Goal: Information Seeking & Learning: Learn about a topic

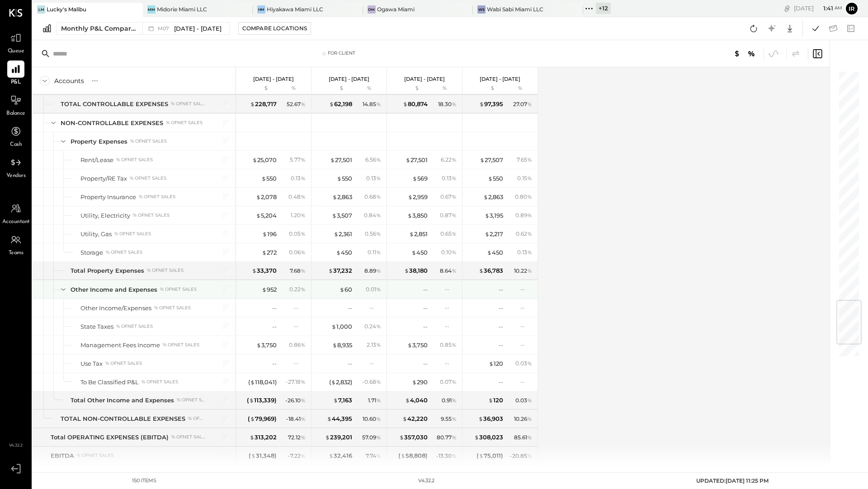
scroll to position [1894, 0]
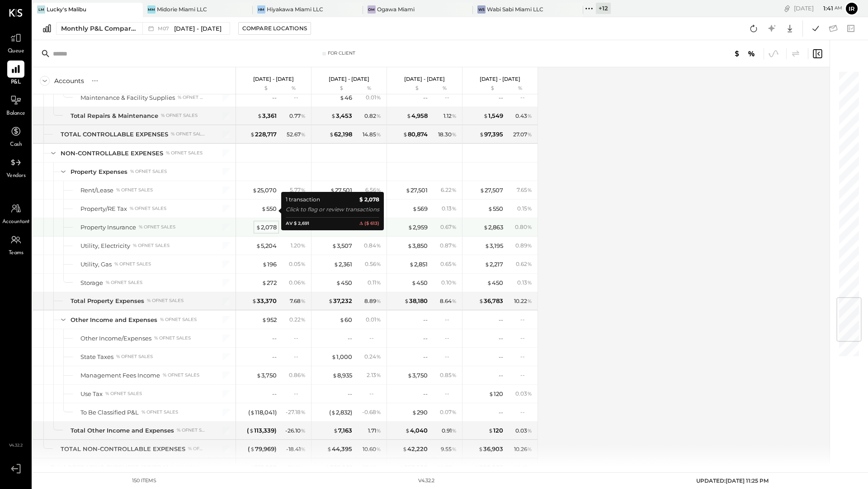
click at [267, 223] on div "$ 2,078" at bounding box center [266, 227] width 21 height 9
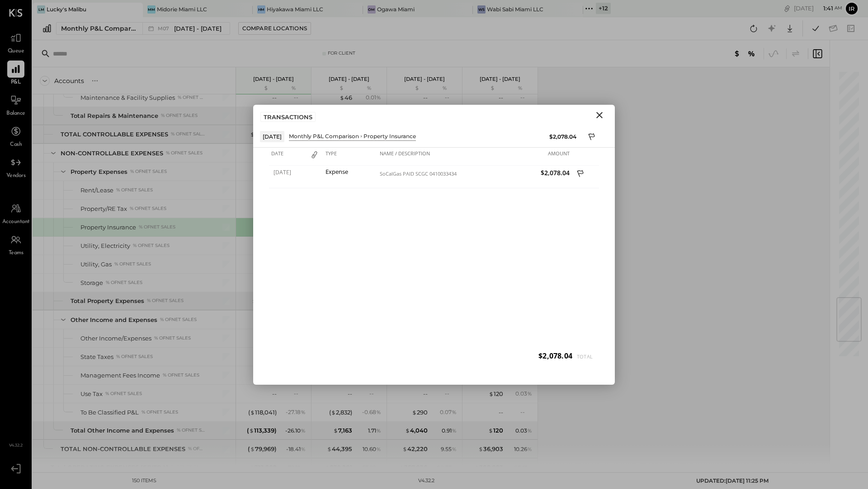
click at [601, 113] on icon "Close" at bounding box center [599, 115] width 6 height 6
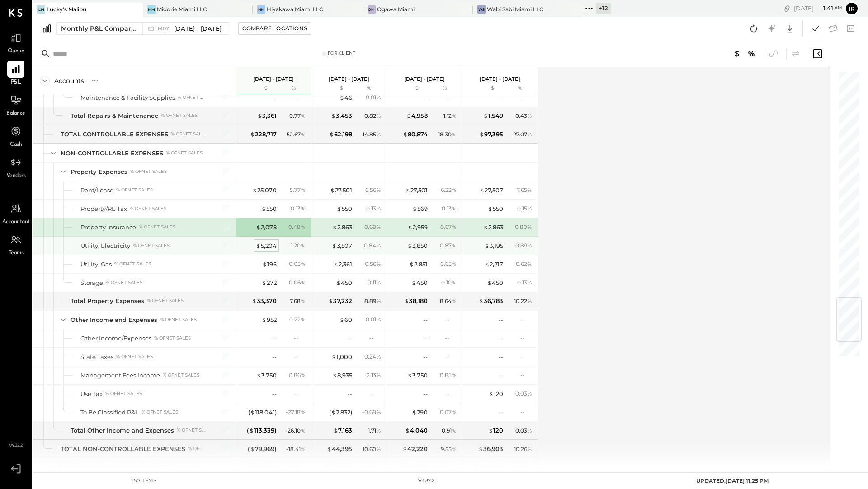
click at [269, 242] on div "$ 5,204" at bounding box center [266, 246] width 21 height 9
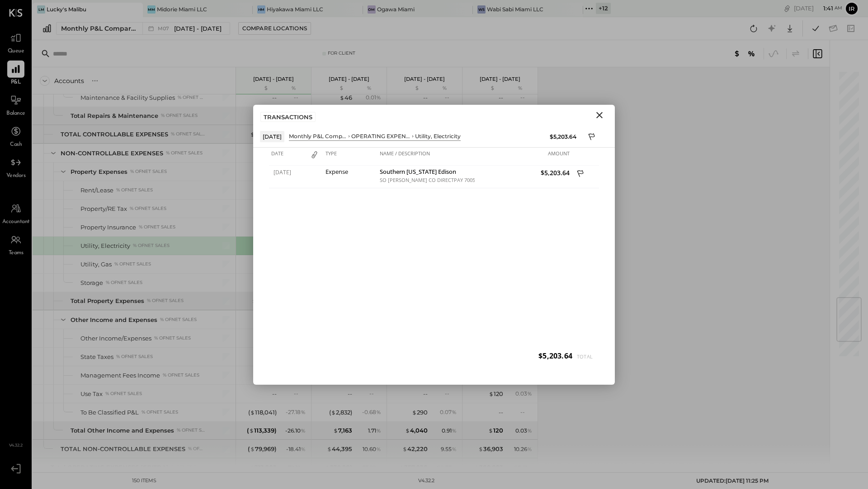
click at [599, 113] on icon "Close" at bounding box center [599, 115] width 11 height 11
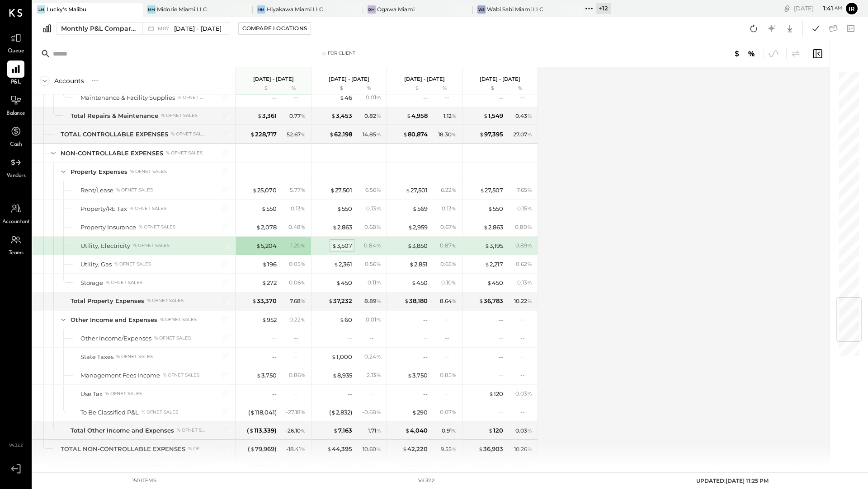
click at [341, 242] on div "$ 3,507" at bounding box center [342, 246] width 20 height 9
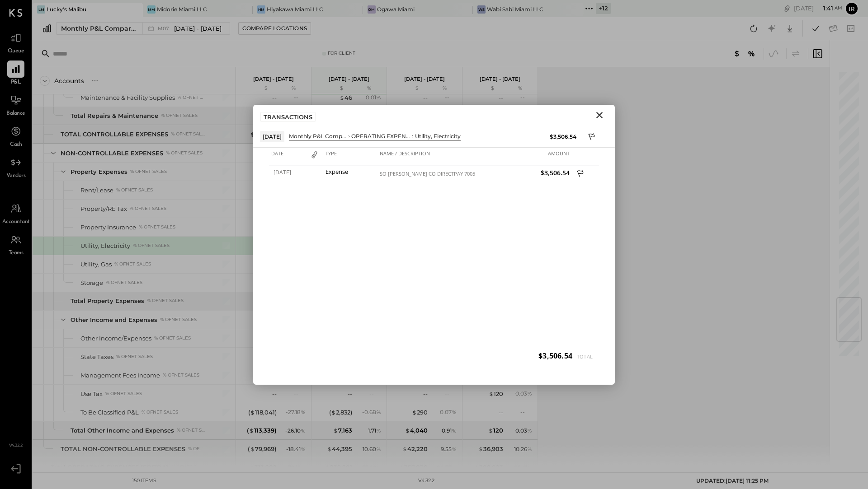
click at [597, 118] on icon "Close" at bounding box center [599, 115] width 11 height 11
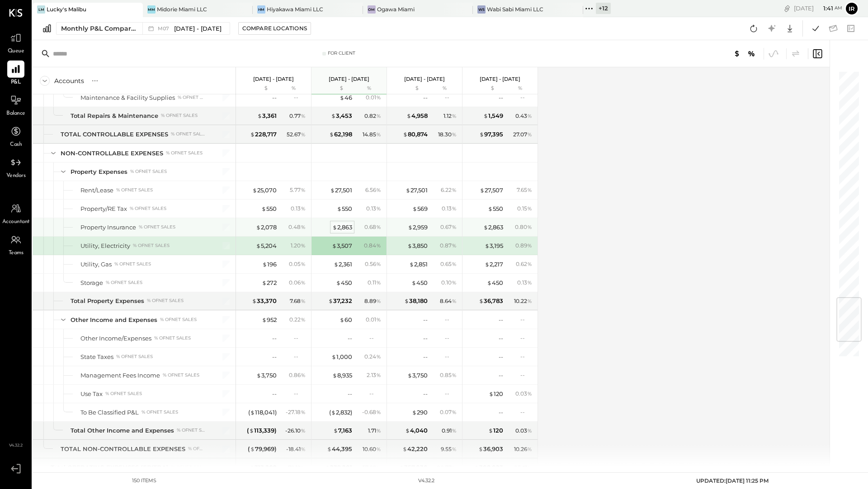
click at [349, 223] on div "$ 2,863" at bounding box center [342, 227] width 20 height 9
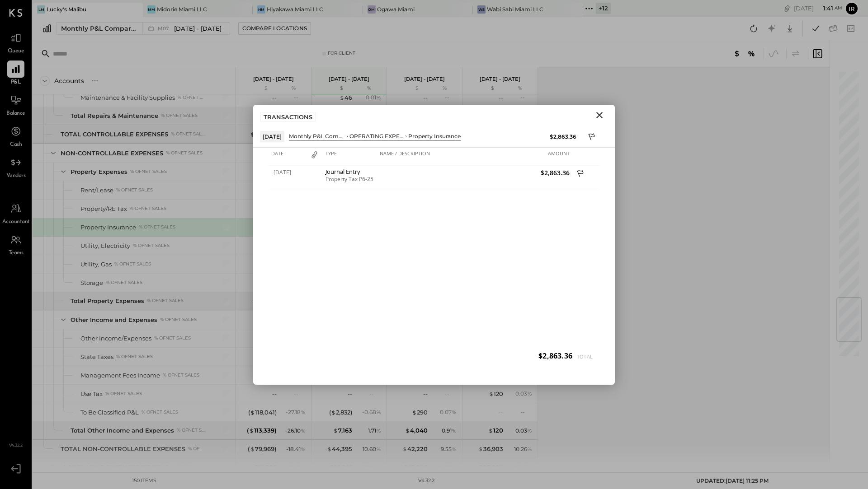
click at [598, 118] on icon "Close" at bounding box center [599, 115] width 11 height 11
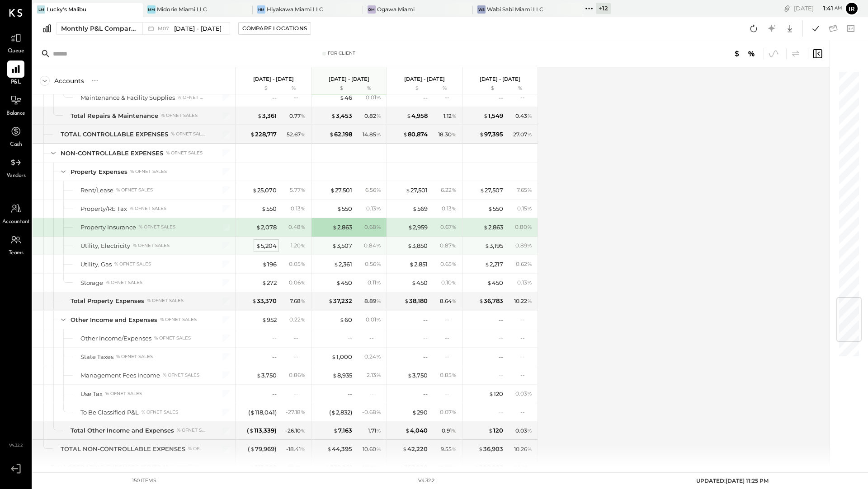
click at [266, 242] on div "$ 5,204" at bounding box center [266, 246] width 21 height 9
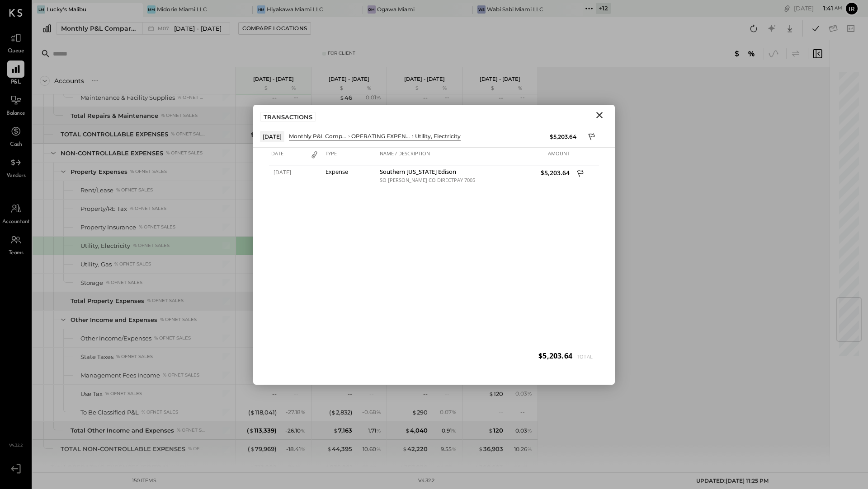
click at [598, 111] on icon "Close" at bounding box center [599, 115] width 11 height 11
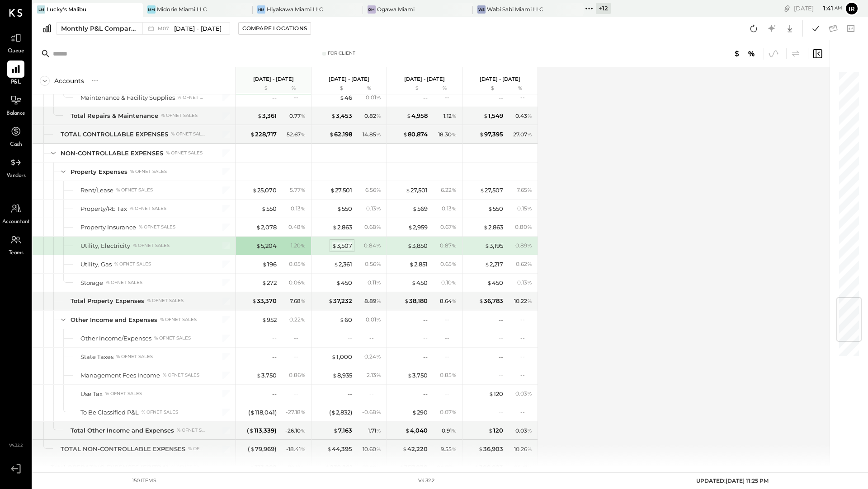
click at [342, 242] on div "$ 3,507" at bounding box center [342, 246] width 20 height 9
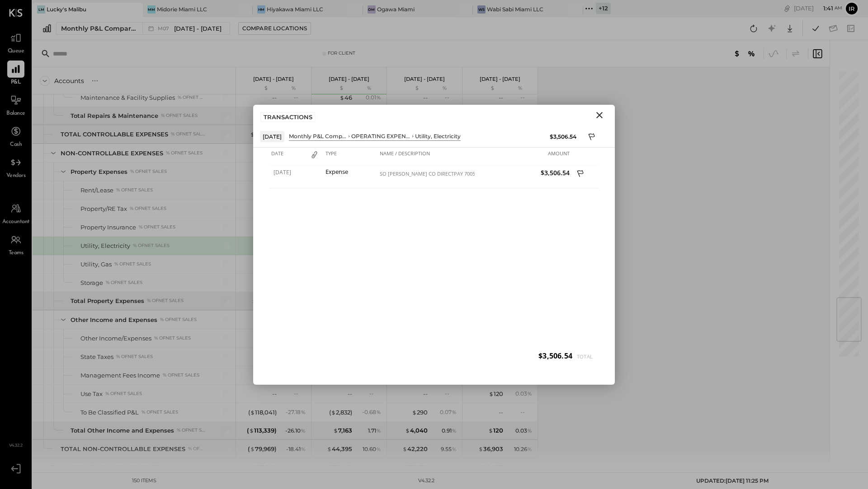
click at [598, 117] on icon "Close" at bounding box center [599, 115] width 11 height 11
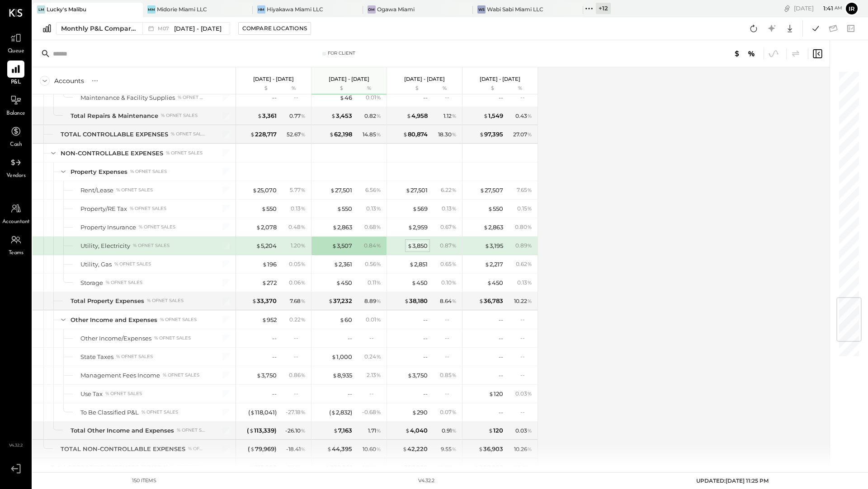
click at [423, 242] on div "$ 3,850" at bounding box center [417, 246] width 20 height 9
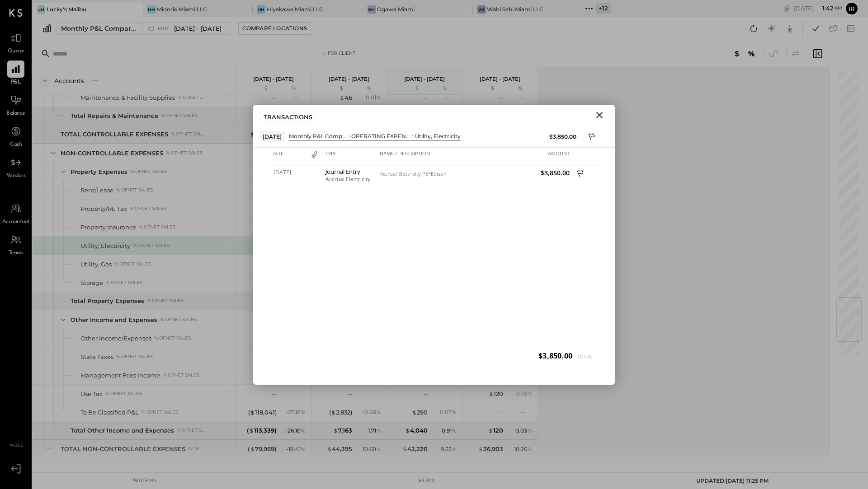
click at [598, 117] on icon "Close" at bounding box center [599, 115] width 11 height 11
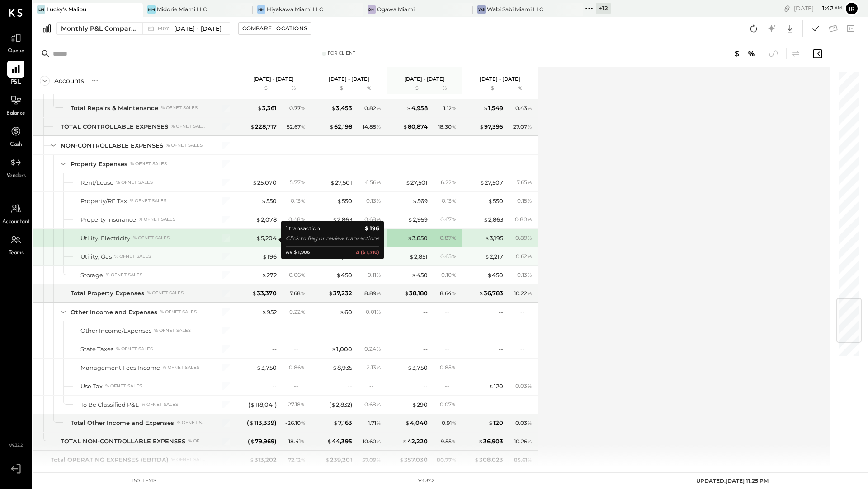
scroll to position [1903, 0]
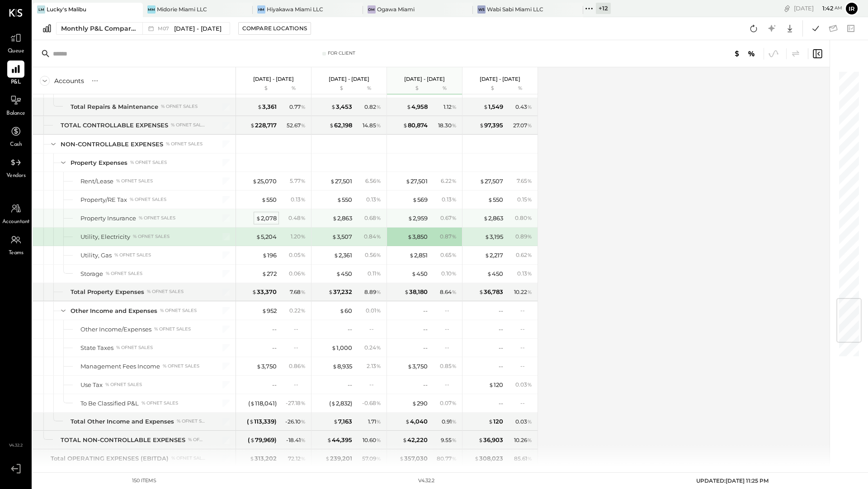
click at [256, 215] on span "$" at bounding box center [258, 218] width 5 height 7
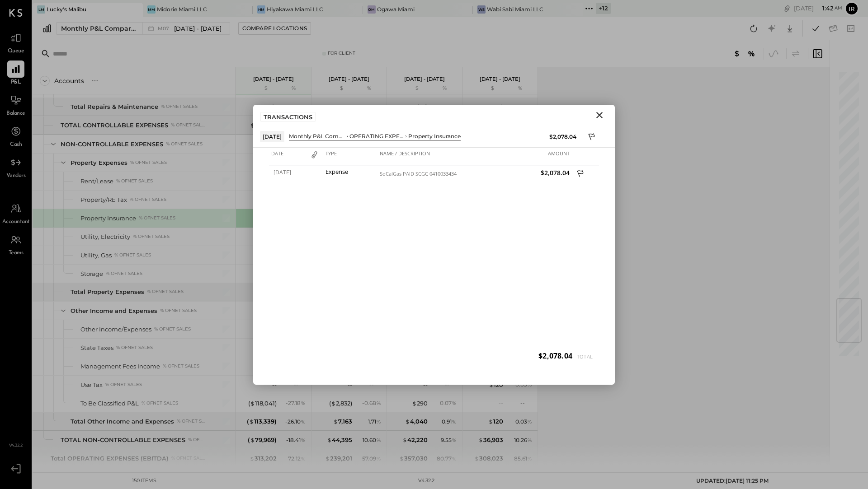
click at [598, 112] on icon "Close" at bounding box center [599, 115] width 11 height 11
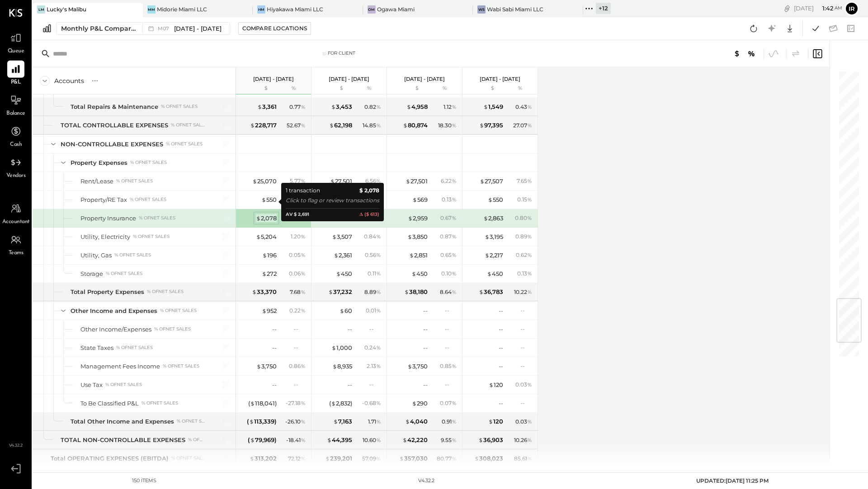
click at [269, 214] on div "$ 2,078" at bounding box center [266, 218] width 21 height 9
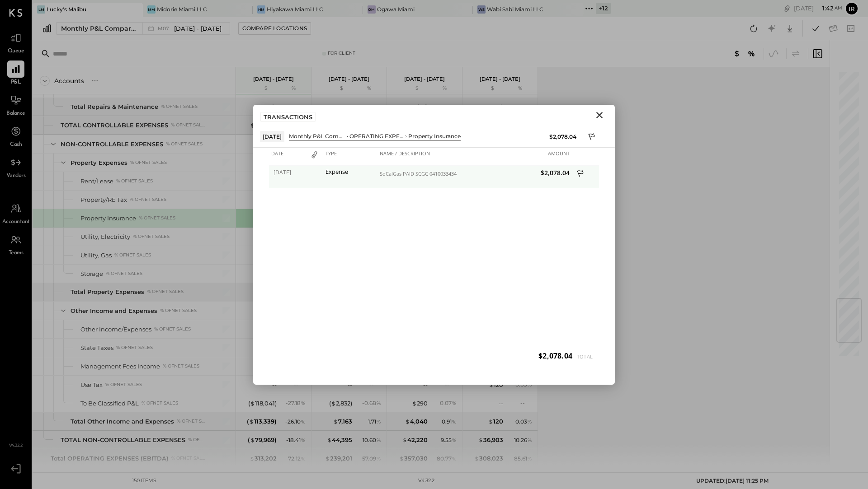
click at [579, 171] on icon at bounding box center [581, 174] width 8 height 11
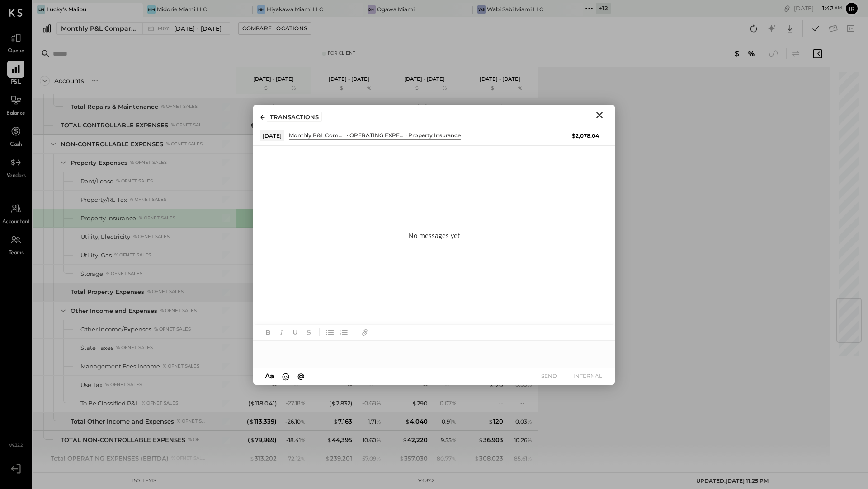
click at [604, 111] on icon "Close" at bounding box center [599, 115] width 11 height 11
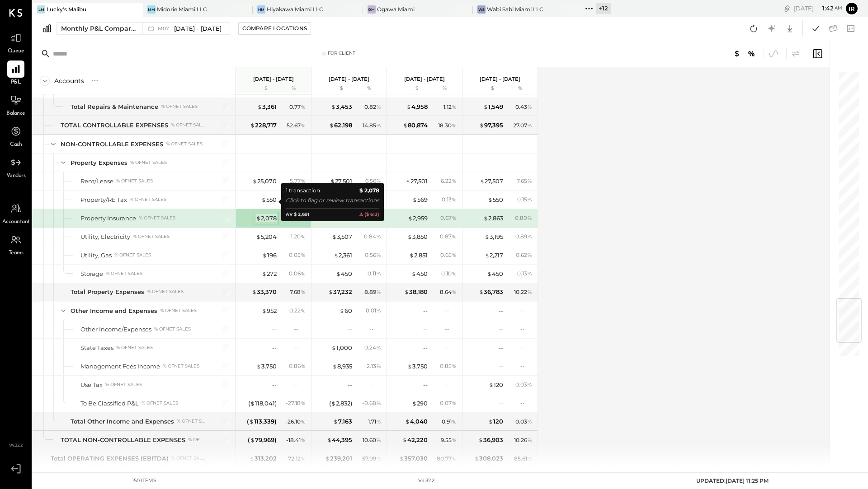
click at [268, 214] on div "$ 2,078" at bounding box center [266, 218] width 21 height 9
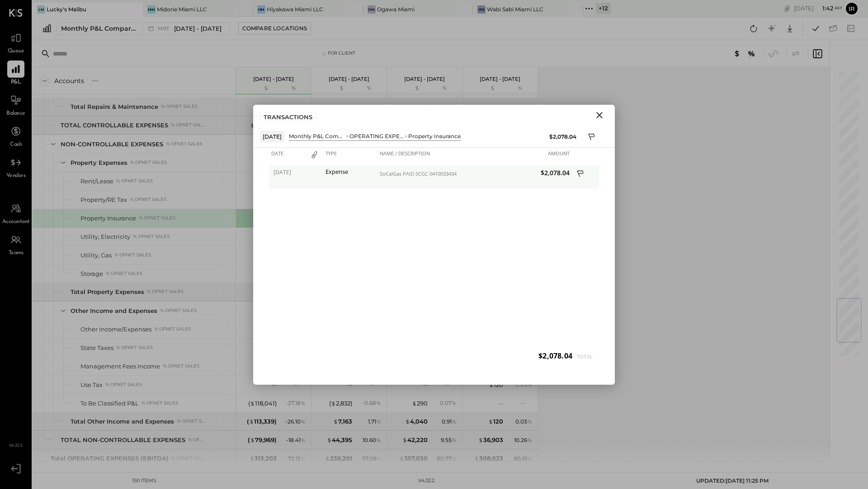
click at [581, 174] on icon at bounding box center [581, 174] width 8 height 11
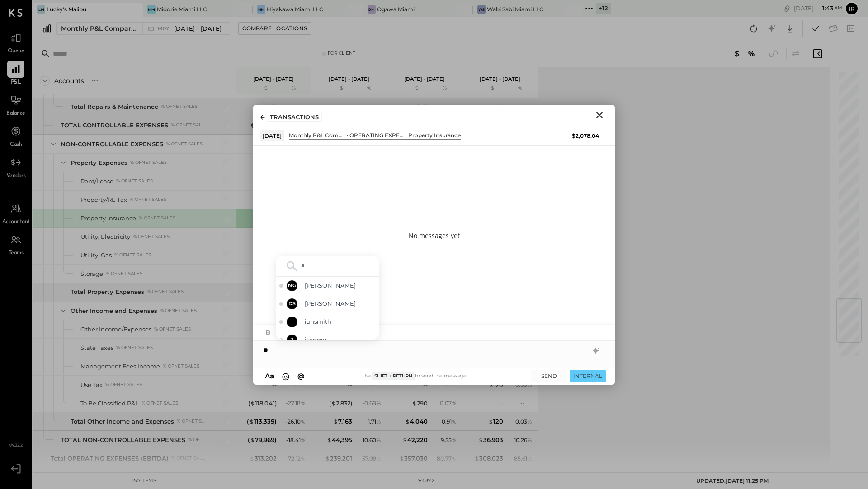
type input "**"
click at [342, 314] on span "[PERSON_NAME]" at bounding box center [340, 312] width 71 height 9
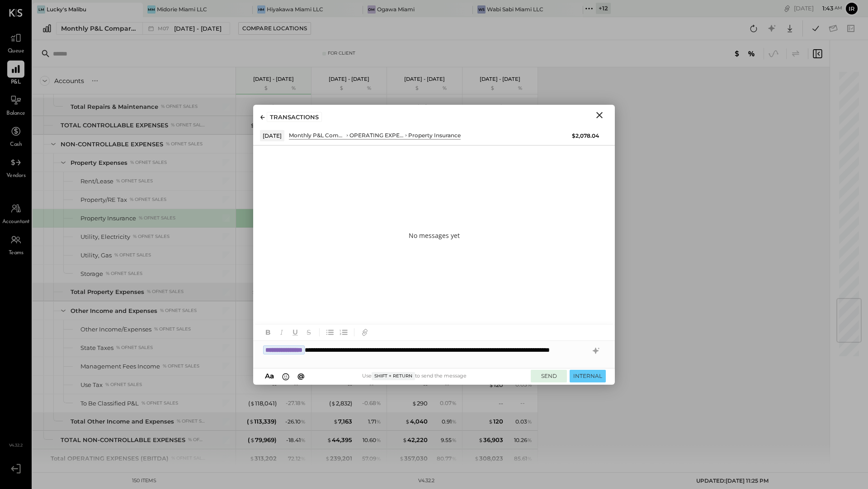
click at [550, 378] on button "SEND" at bounding box center [549, 376] width 36 height 12
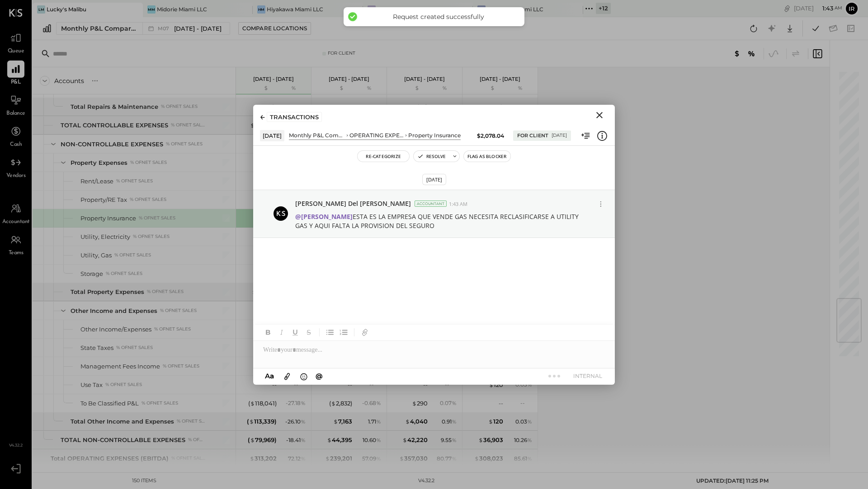
click at [596, 117] on icon "Close" at bounding box center [599, 115] width 11 height 11
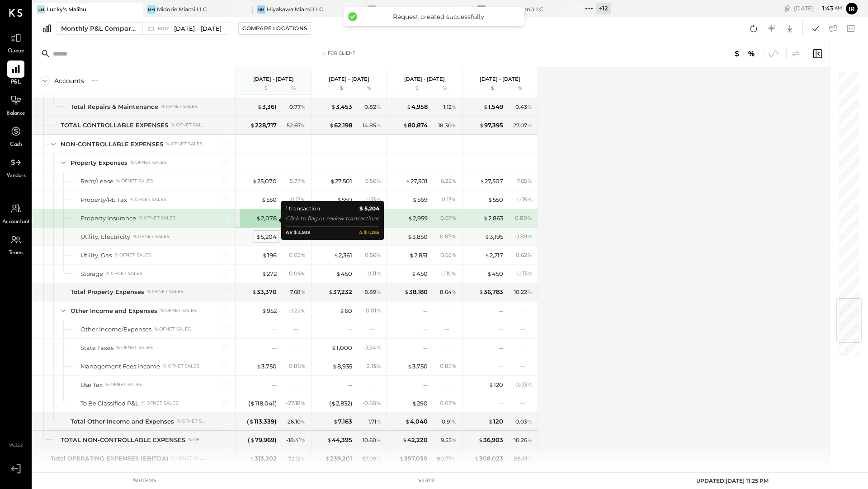
click at [272, 233] on div "$ 5,204" at bounding box center [266, 237] width 21 height 9
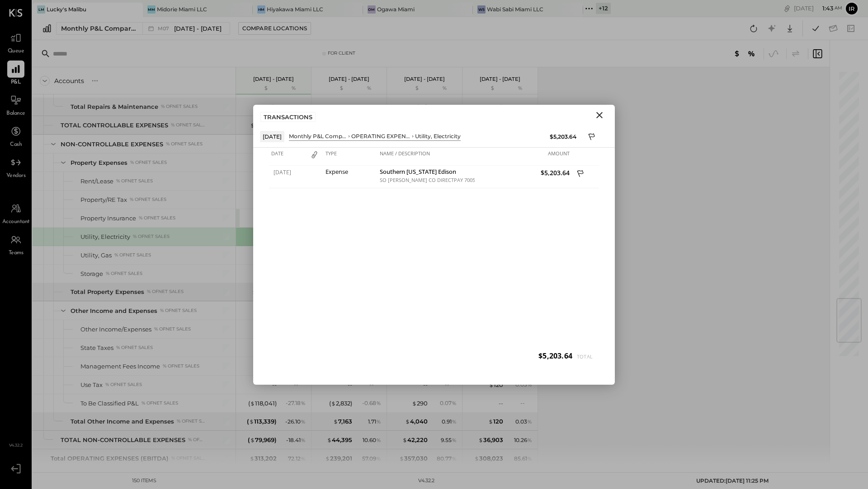
click at [597, 118] on icon "Close" at bounding box center [599, 115] width 11 height 11
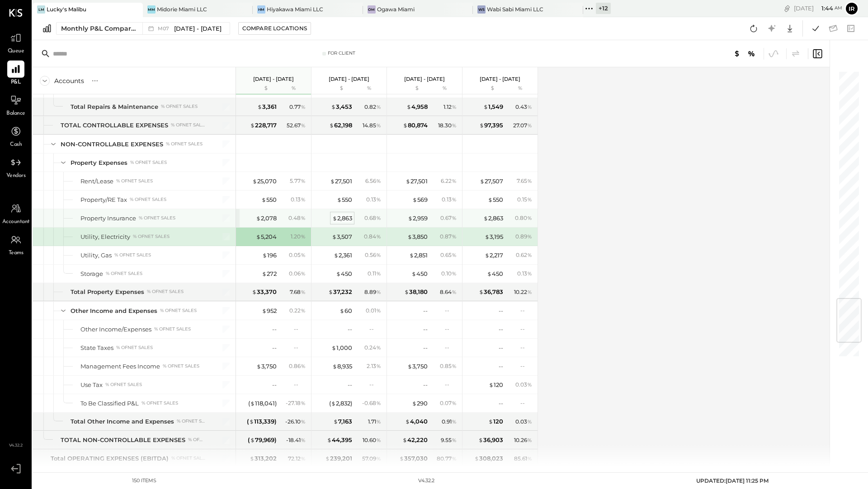
click at [345, 214] on div "$ 2,863" at bounding box center [342, 218] width 20 height 9
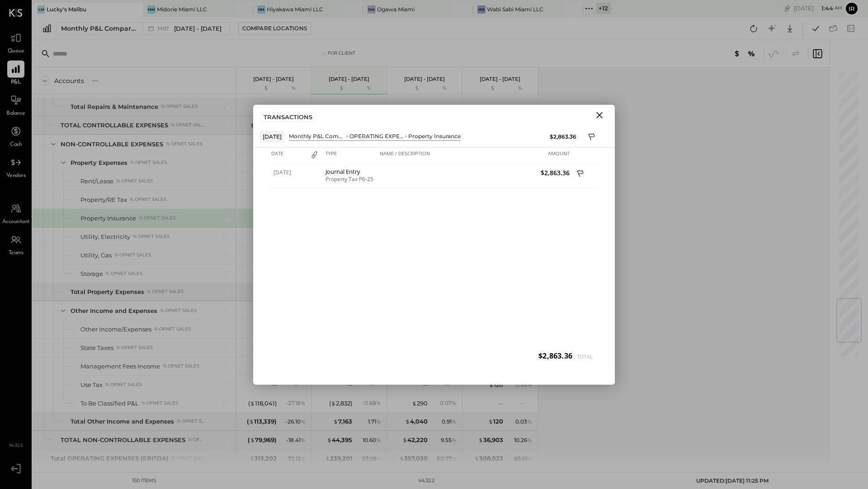
click at [601, 118] on icon "Close" at bounding box center [599, 115] width 11 height 11
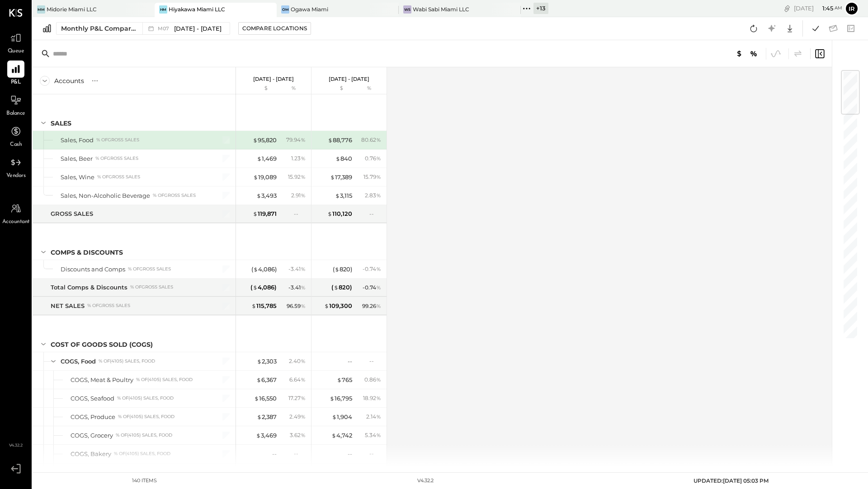
click at [16, 49] on span "Queue" at bounding box center [16, 51] width 17 height 8
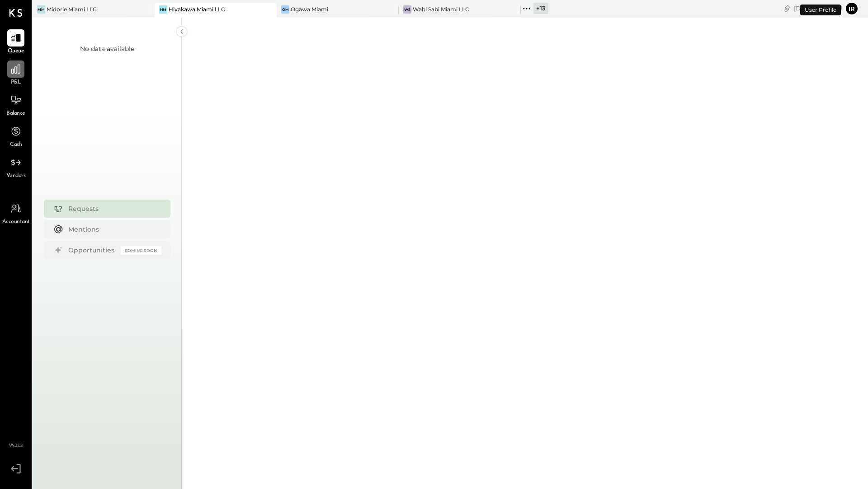
click at [15, 76] on div at bounding box center [15, 69] width 17 height 17
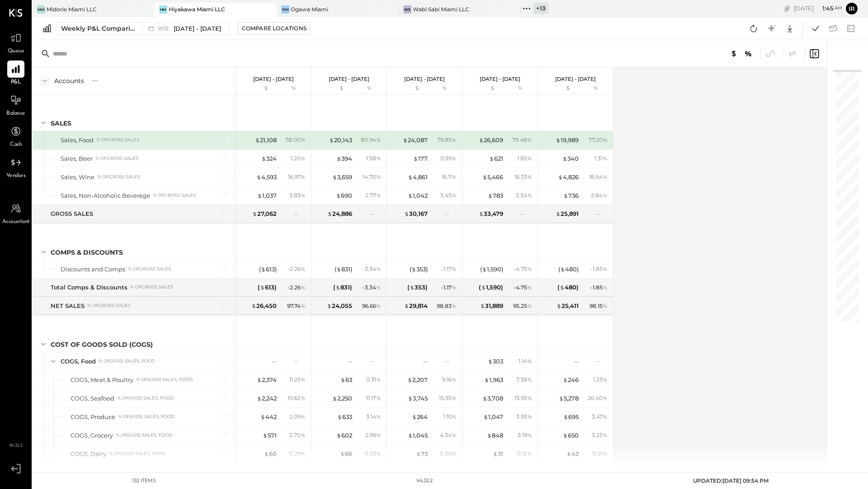
click at [542, 7] on div "+ 13" at bounding box center [540, 8] width 15 height 11
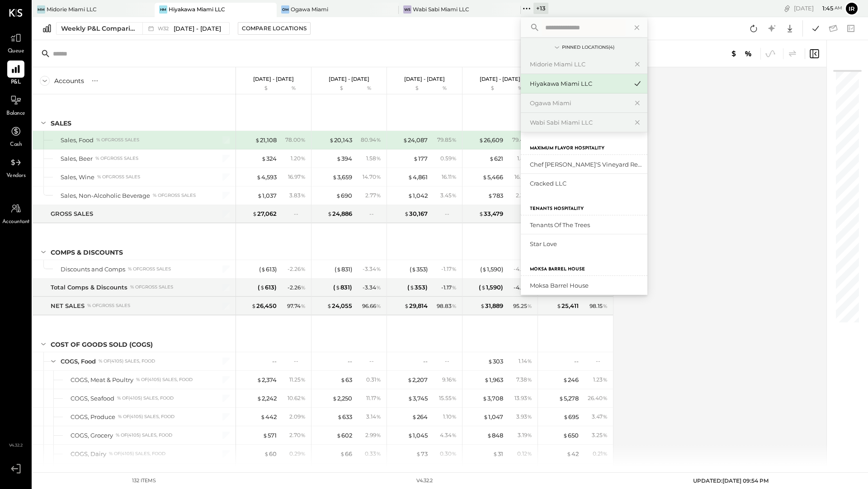
click at [563, 28] on input "text" at bounding box center [583, 27] width 84 height 16
type input "*"
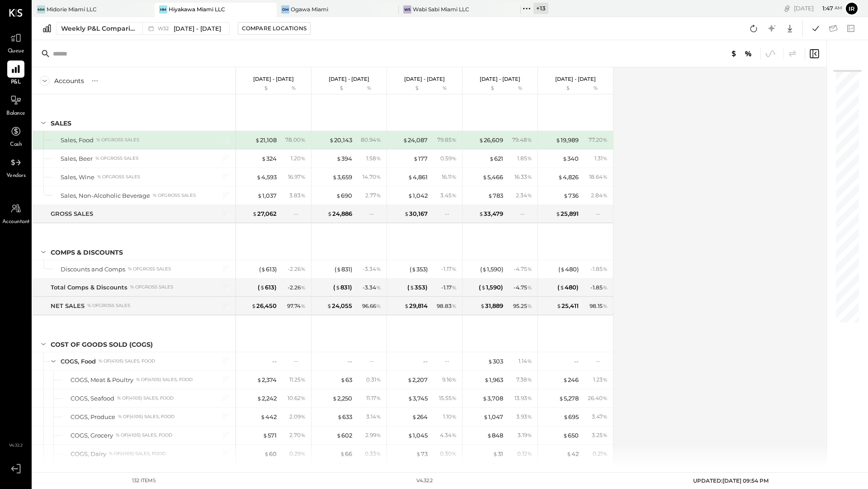
click at [221, 13] on div "Hiyakawa Miami LLC" at bounding box center [197, 9] width 56 height 8
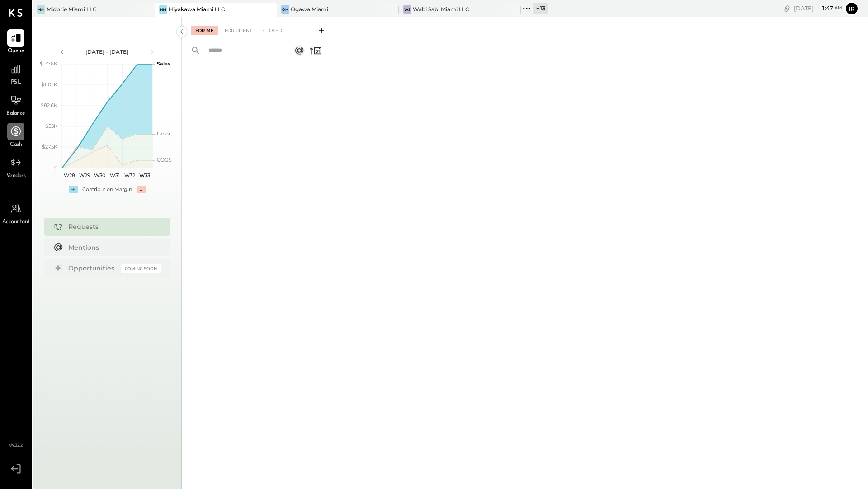
click at [18, 133] on icon at bounding box center [15, 131] width 9 height 9
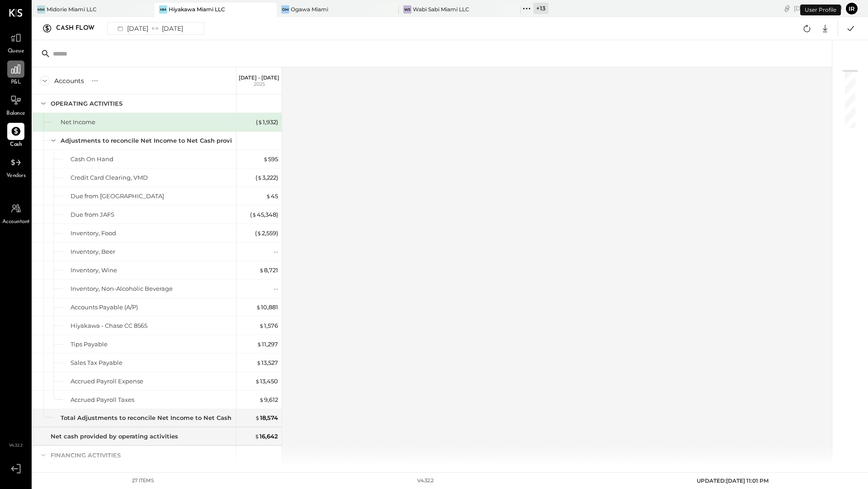
click at [18, 69] on icon at bounding box center [15, 69] width 9 height 9
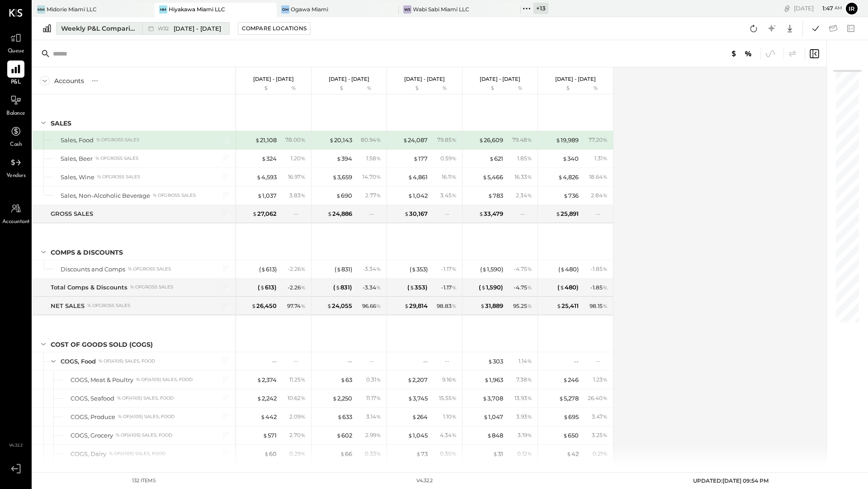
click at [118, 28] on div "Weekly P&L Comparison" at bounding box center [99, 28] width 76 height 9
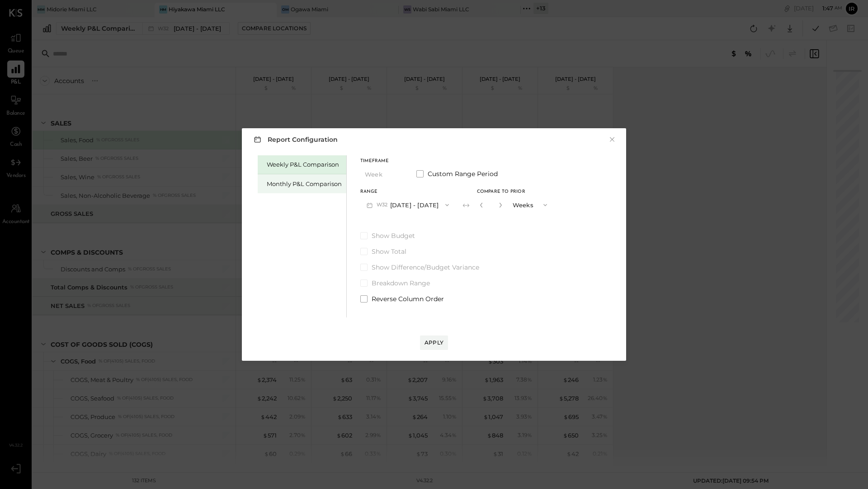
click at [279, 188] on div "Monthly P&L Comparison" at bounding box center [302, 183] width 89 height 19
click at [418, 202] on button "M08 [DATE] - [DATE]" at bounding box center [407, 205] width 95 height 17
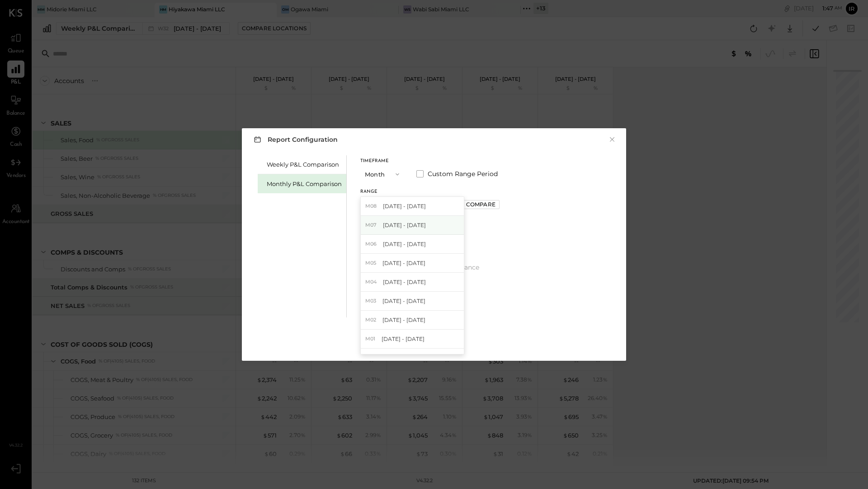
click at [416, 228] on span "[DATE] - [DATE]" at bounding box center [404, 225] width 43 height 8
click at [478, 207] on div "Compare" at bounding box center [480, 205] width 29 height 8
click at [498, 207] on icon "button" at bounding box center [500, 204] width 5 height 5
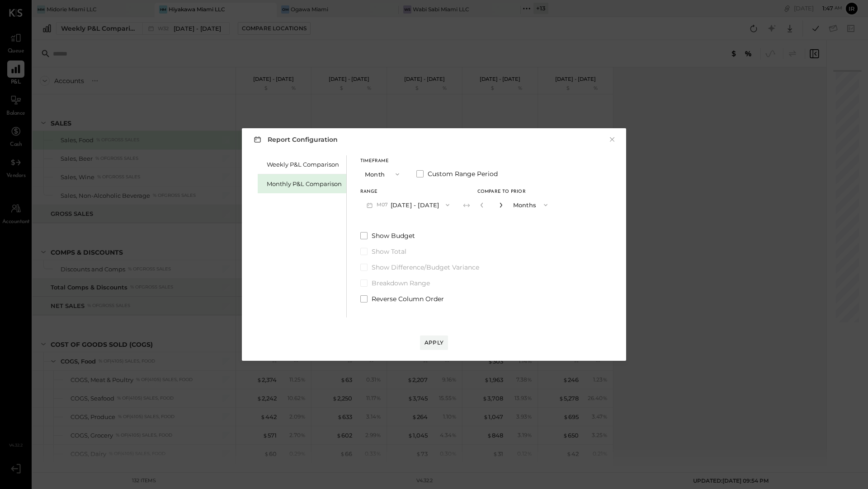
click at [498, 207] on icon "button" at bounding box center [500, 204] width 5 height 5
type input "*"
click at [437, 341] on div "Apply" at bounding box center [433, 343] width 19 height 8
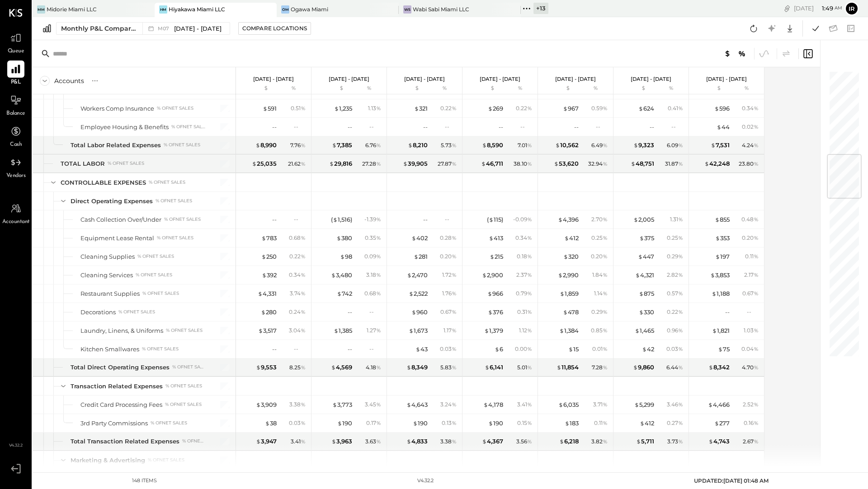
scroll to position [701, 0]
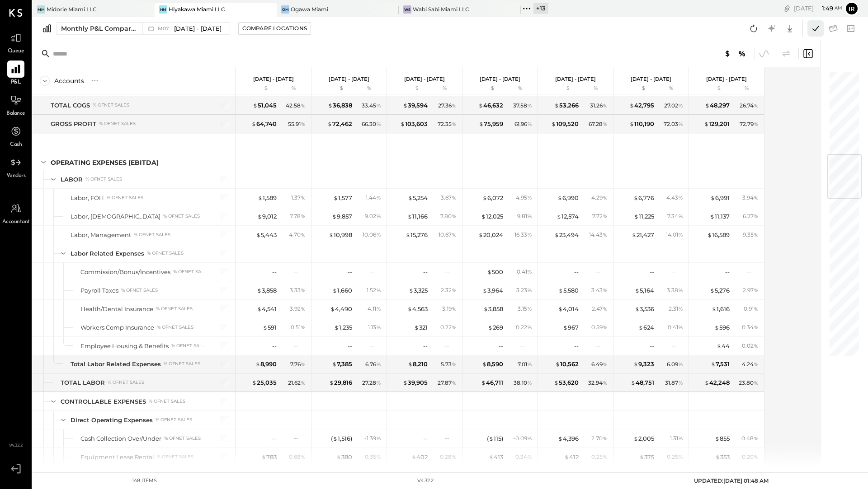
click at [819, 27] on icon at bounding box center [815, 29] width 12 height 12
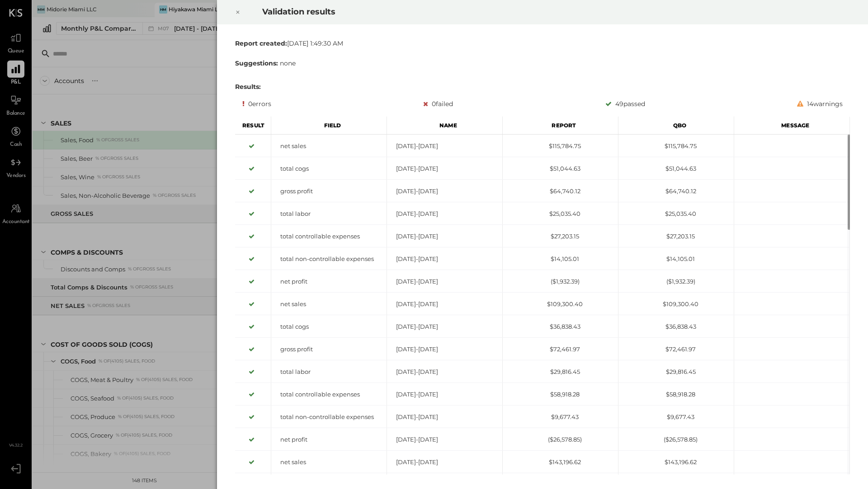
click at [238, 14] on icon at bounding box center [237, 12] width 5 height 11
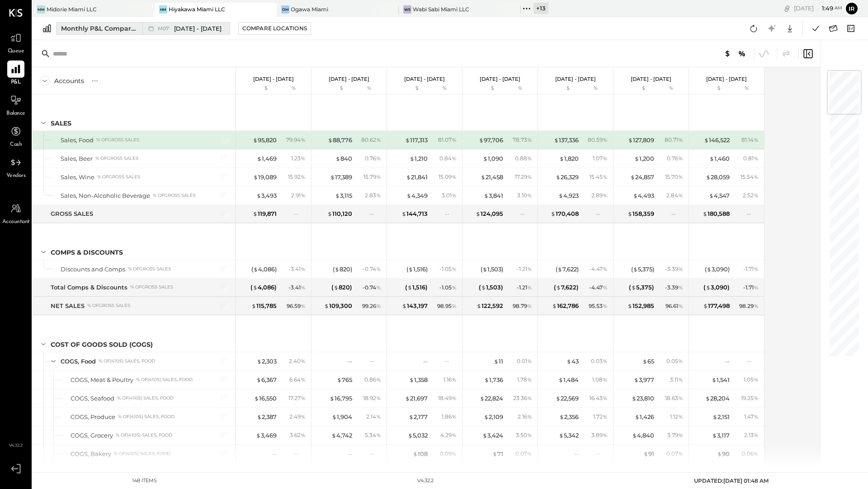
click at [106, 28] on div "Monthly P&L Comparison" at bounding box center [99, 28] width 76 height 9
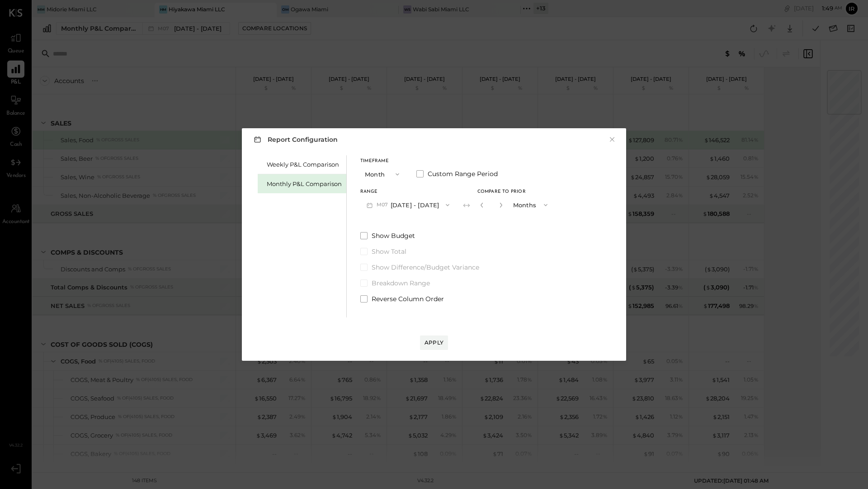
click at [478, 209] on button "button" at bounding box center [481, 205] width 7 height 10
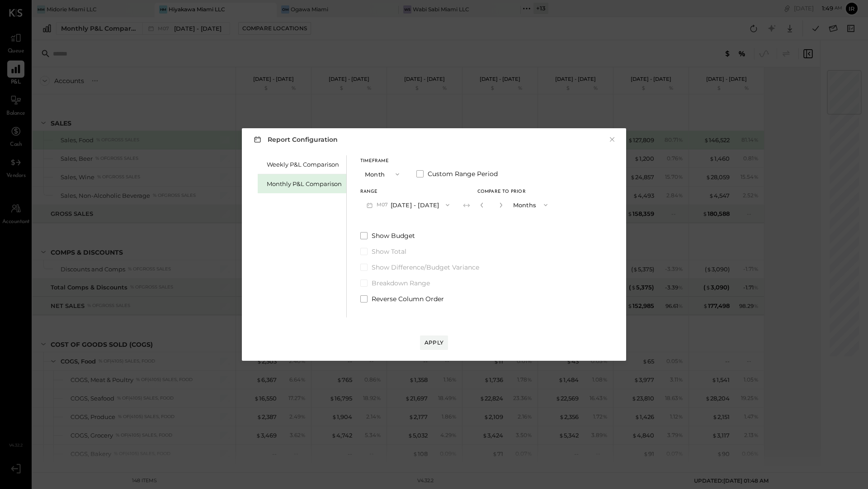
type input "*"
click at [478, 209] on button "button" at bounding box center [481, 205] width 7 height 10
click at [431, 343] on div "Apply" at bounding box center [433, 343] width 19 height 8
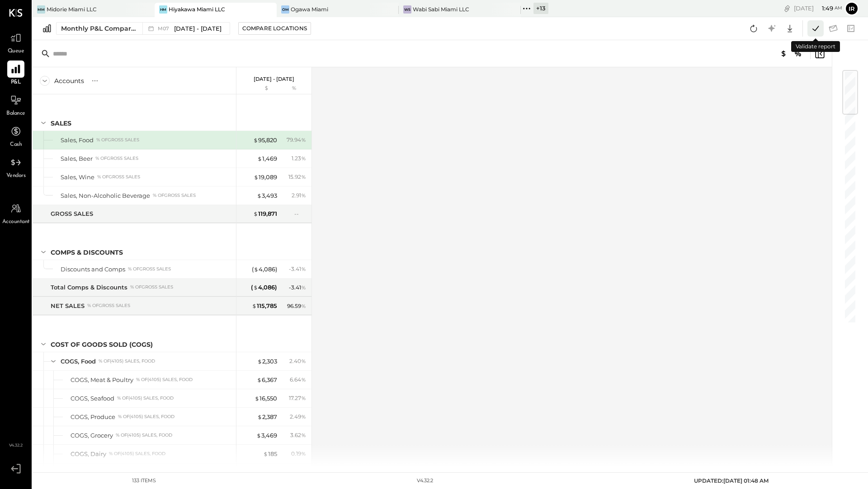
click at [818, 30] on icon at bounding box center [815, 29] width 12 height 12
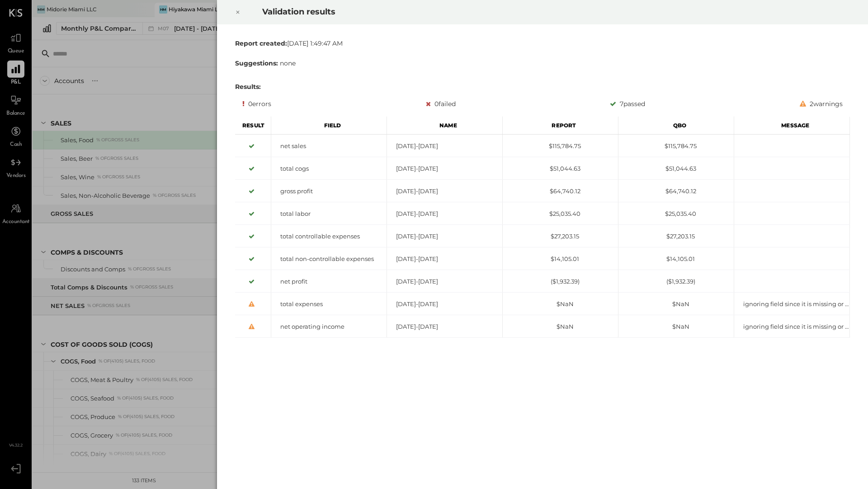
click at [238, 13] on icon at bounding box center [237, 12] width 5 height 11
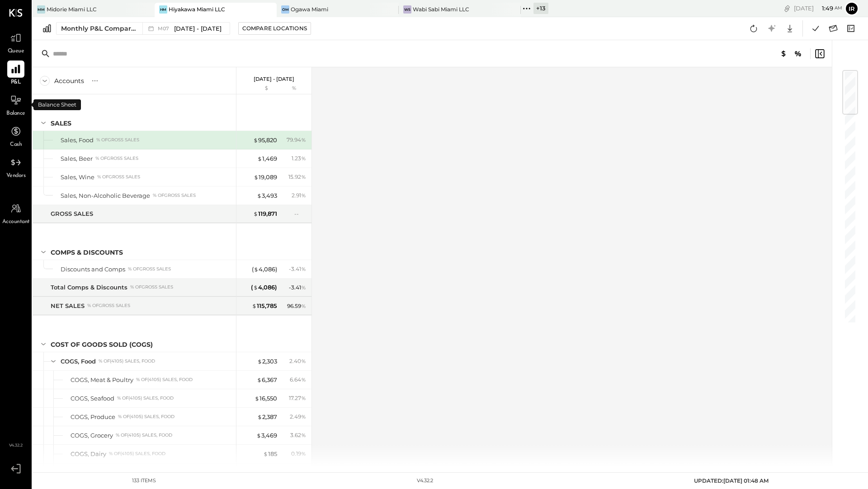
click at [15, 110] on span "Balance" at bounding box center [15, 114] width 19 height 8
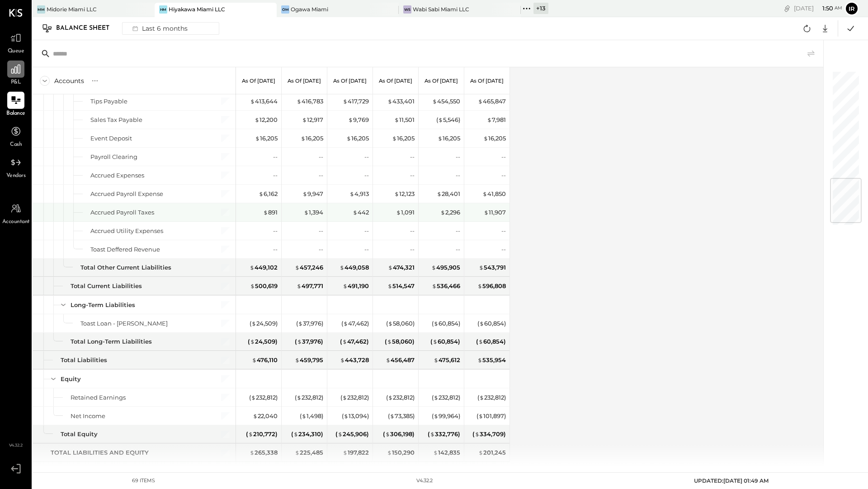
scroll to position [917, 0]
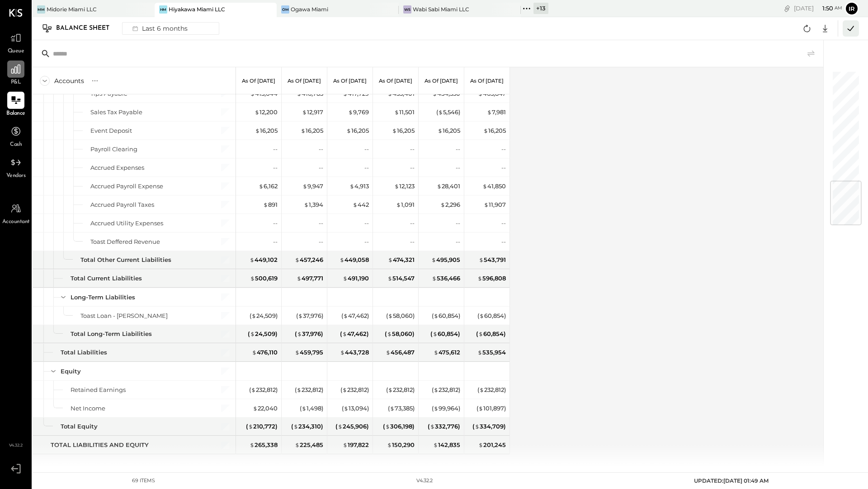
click at [849, 33] on icon at bounding box center [851, 29] width 12 height 12
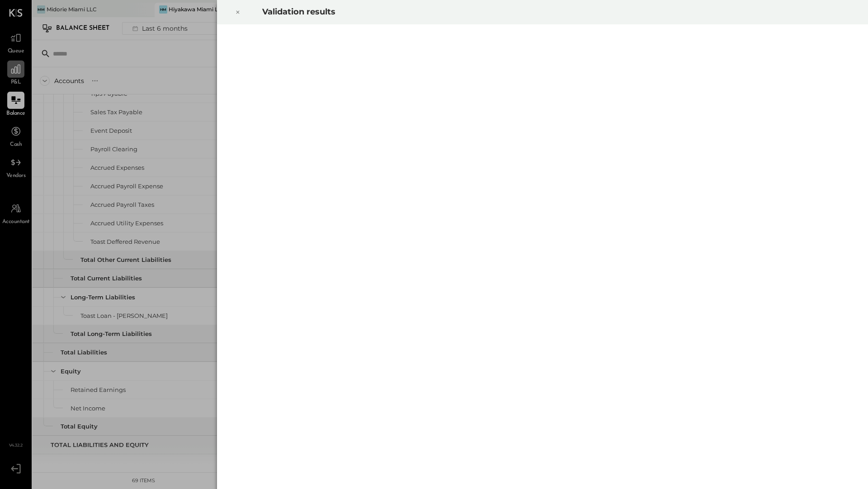
click at [238, 15] on icon at bounding box center [237, 12] width 5 height 11
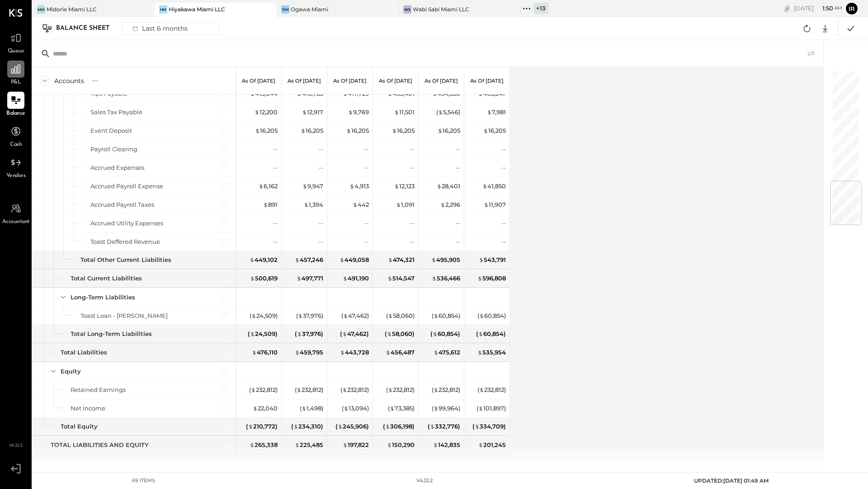
click at [19, 79] on span "P&L" at bounding box center [16, 83] width 10 height 8
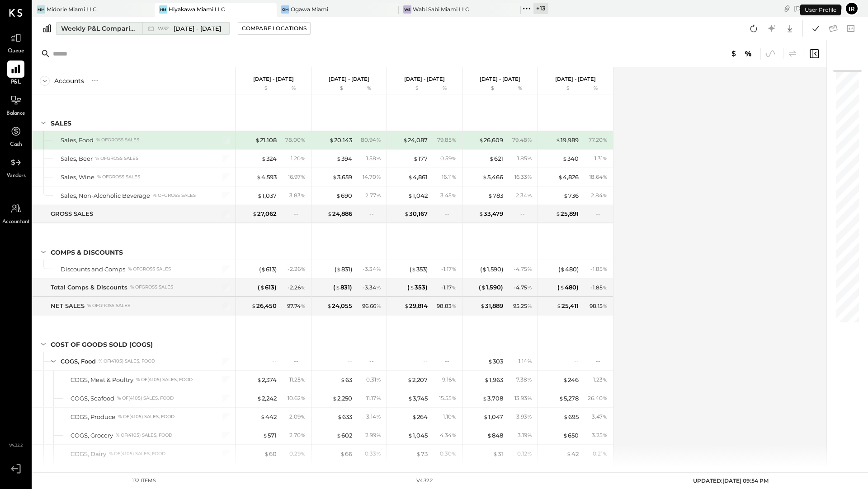
click at [128, 26] on div "Weekly P&L Comparison" at bounding box center [99, 28] width 76 height 9
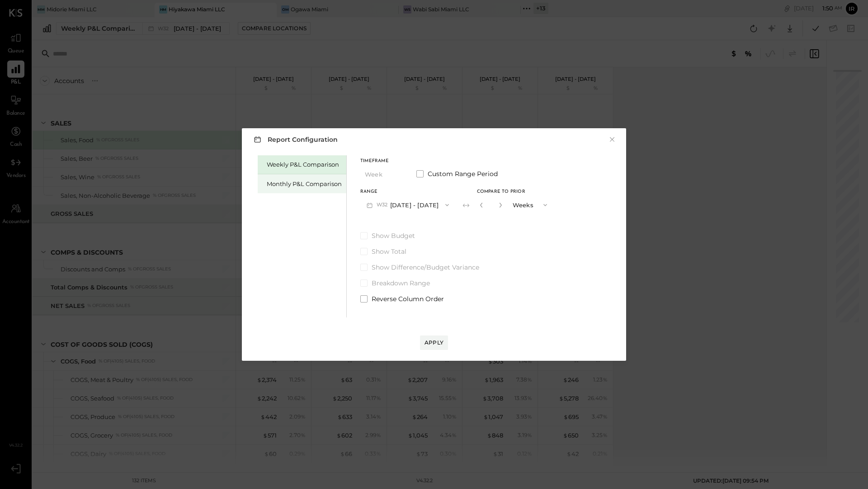
click at [313, 188] on div "Monthly P&L Comparison" at bounding box center [302, 183] width 89 height 19
click at [418, 213] on button "M08 [DATE] - [DATE]" at bounding box center [407, 205] width 95 height 17
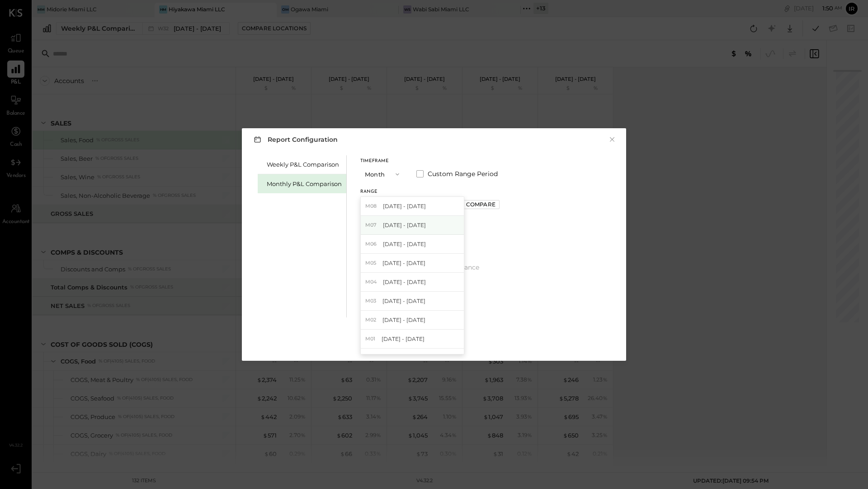
click at [409, 226] on span "[DATE] - [DATE]" at bounding box center [404, 225] width 43 height 8
click at [442, 344] on div "Apply" at bounding box center [433, 343] width 19 height 8
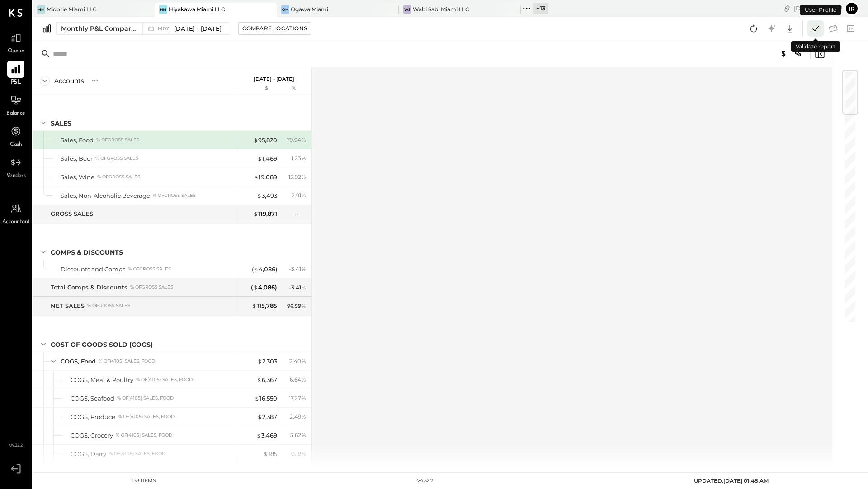
click at [817, 28] on icon at bounding box center [815, 28] width 6 height 5
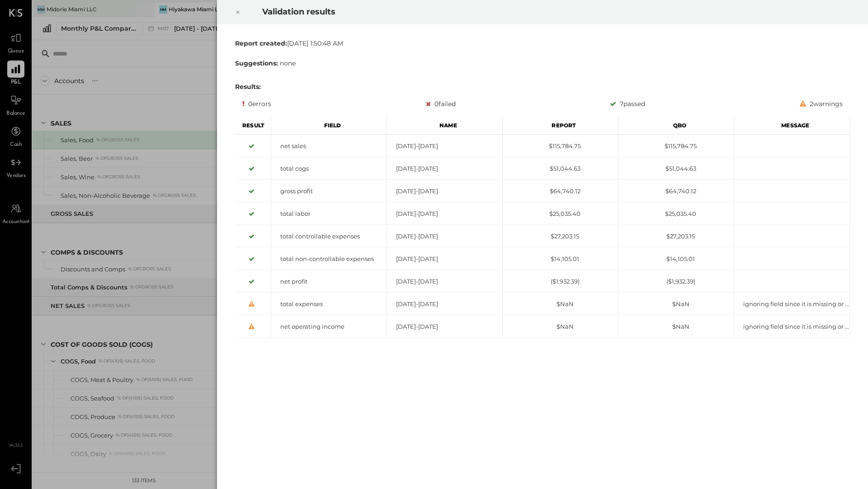
click at [240, 16] on icon at bounding box center [237, 12] width 5 height 11
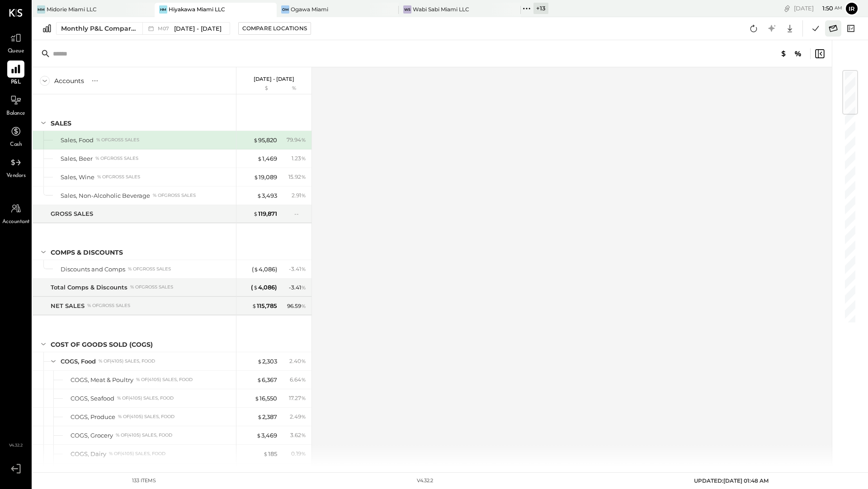
click at [836, 29] on icon at bounding box center [833, 29] width 12 height 12
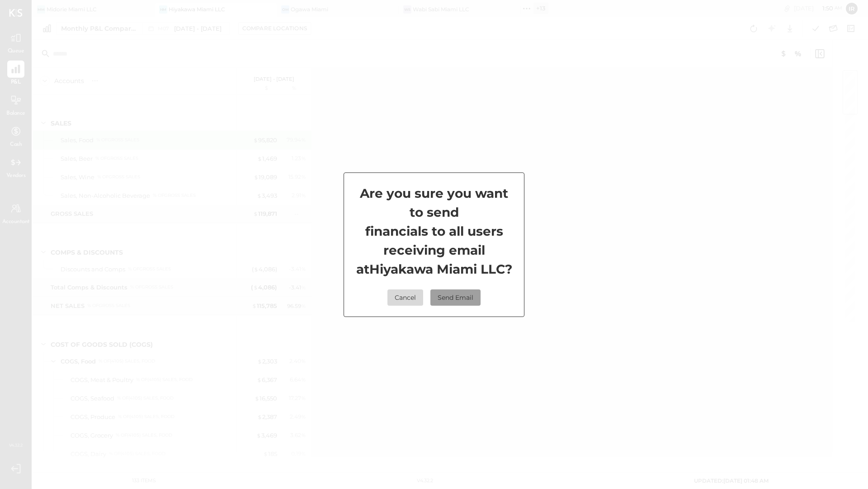
click at [445, 301] on button "Send Email" at bounding box center [455, 298] width 50 height 16
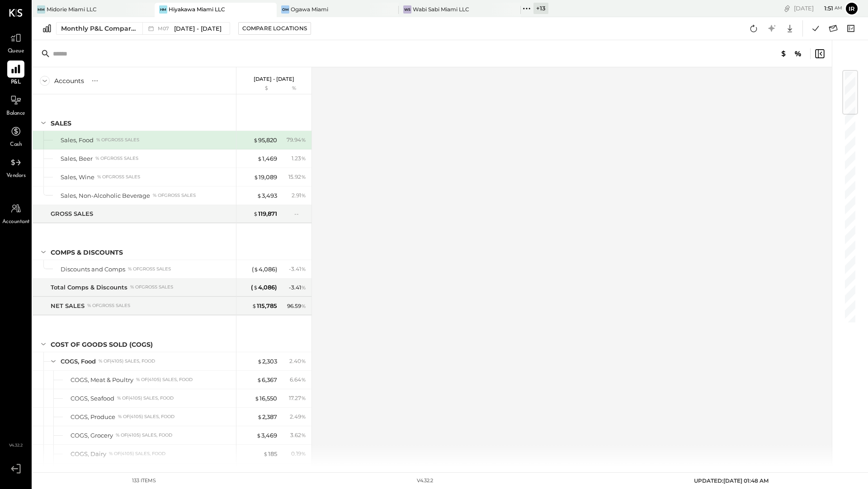
click at [249, 14] on div at bounding box center [261, 9] width 32 height 13
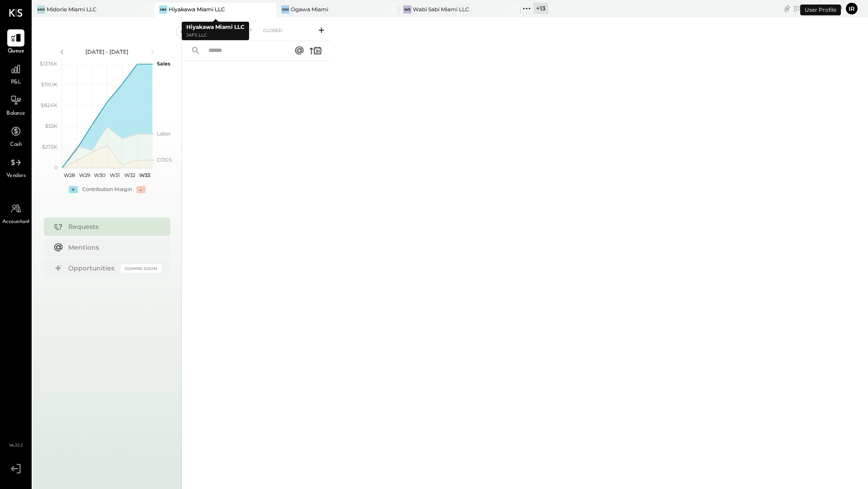
click at [171, 10] on div "Hiyakawa Miami LLC" at bounding box center [197, 9] width 56 height 8
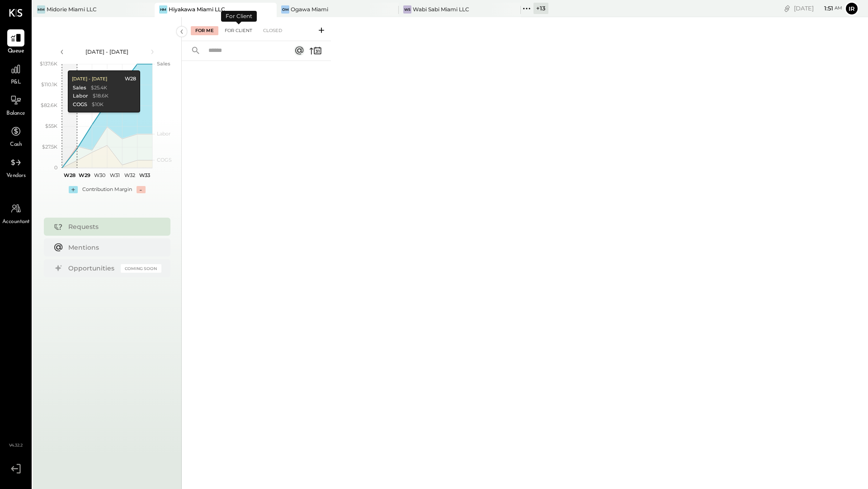
click at [235, 31] on div "For Client" at bounding box center [238, 30] width 37 height 9
click at [254, 54] on input "text" at bounding box center [244, 50] width 82 height 15
type input "*"
click at [301, 48] on rect at bounding box center [299, 50] width 11 height 11
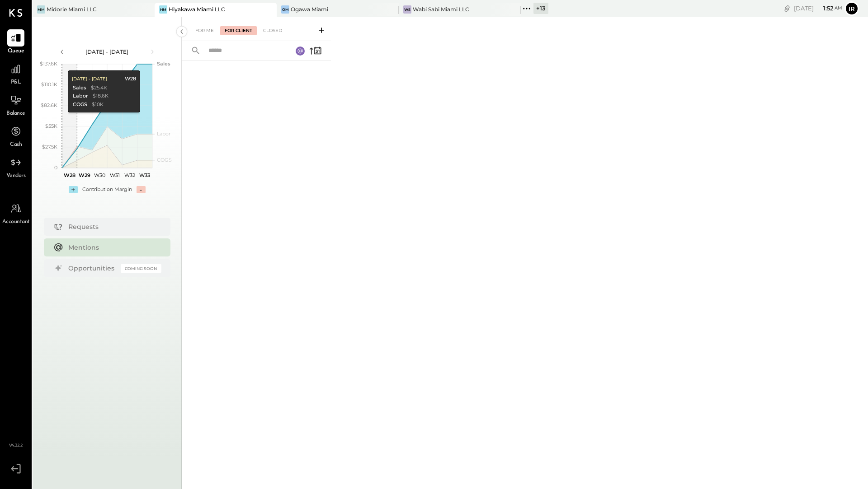
click at [274, 55] on input "text" at bounding box center [245, 50] width 84 height 15
type input "*"
click at [202, 31] on div "For Me" at bounding box center [205, 30] width 28 height 9
click at [239, 53] on input "*******" at bounding box center [231, 50] width 56 height 15
type input "*"
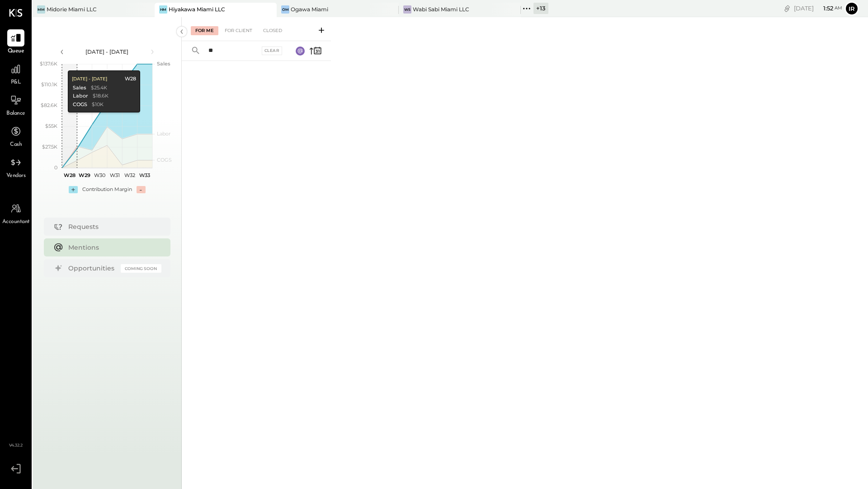
type input "*"
type input "**********"
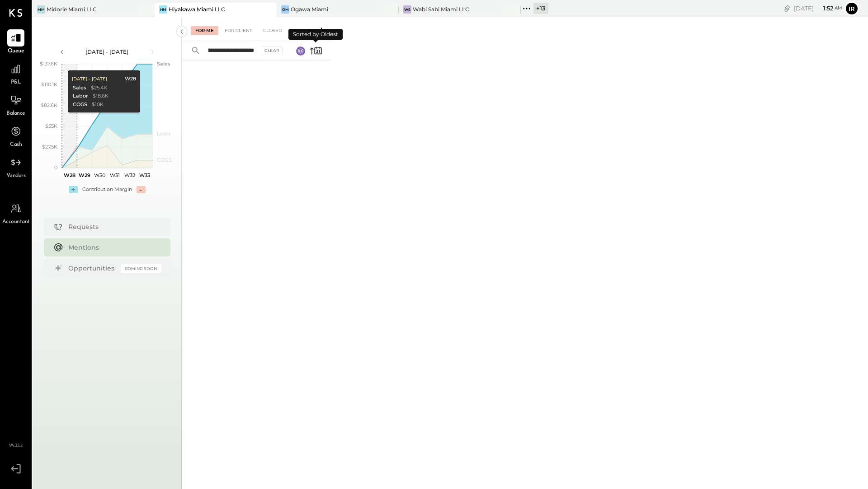
scroll to position [0, 0]
click at [313, 53] on icon at bounding box center [316, 50] width 13 height 13
click at [304, 53] on icon at bounding box center [300, 51] width 9 height 9
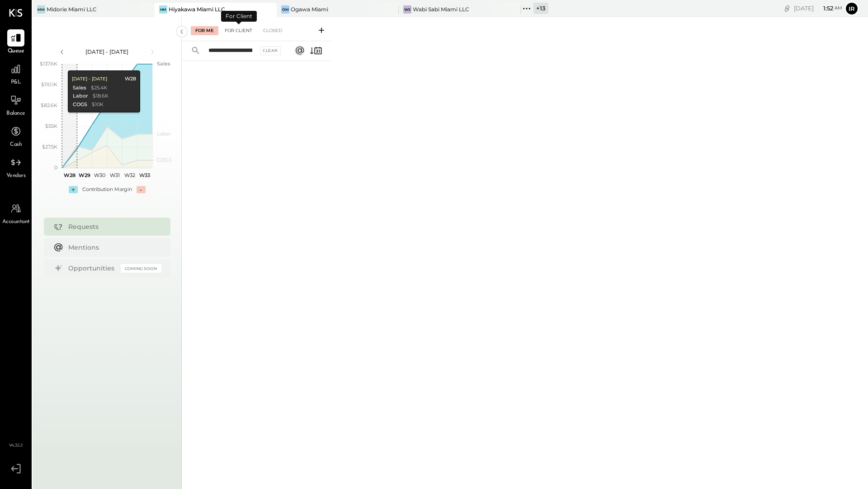
click at [247, 34] on div "For Client" at bounding box center [238, 30] width 37 height 9
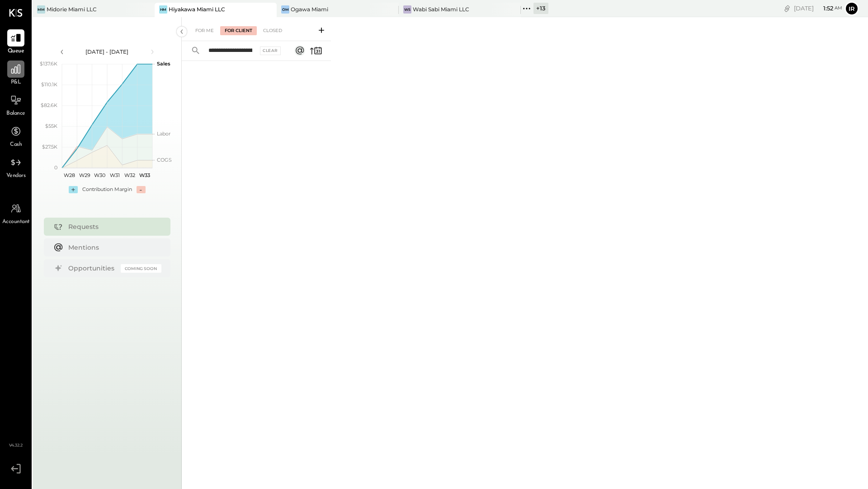
click at [22, 75] on div at bounding box center [15, 69] width 17 height 17
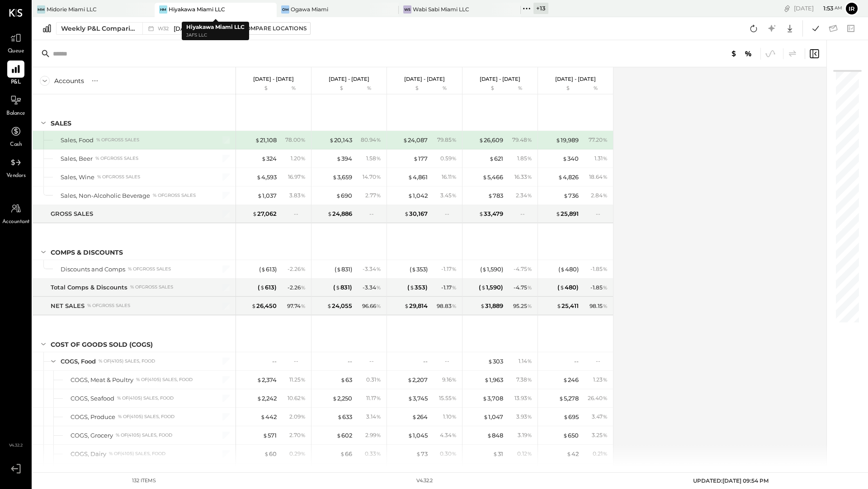
click at [244, 8] on div "HM Hiyakawa Miami LLC" at bounding box center [209, 9] width 108 height 8
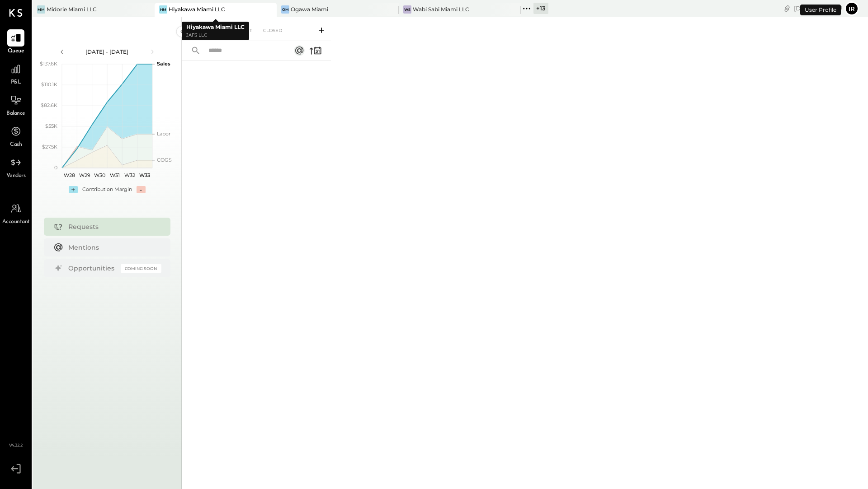
click at [264, 12] on icon at bounding box center [268, 9] width 11 height 11
click at [267, 12] on icon at bounding box center [268, 9] width 11 height 11
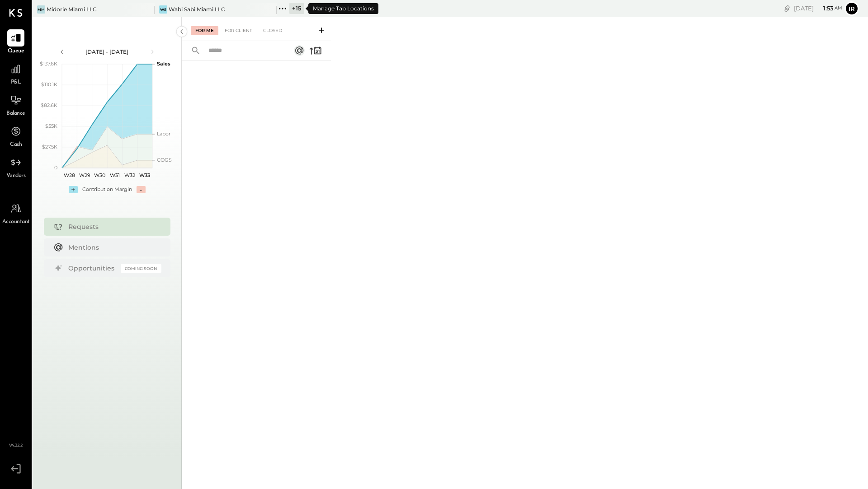
click at [287, 12] on icon at bounding box center [283, 9] width 12 height 12
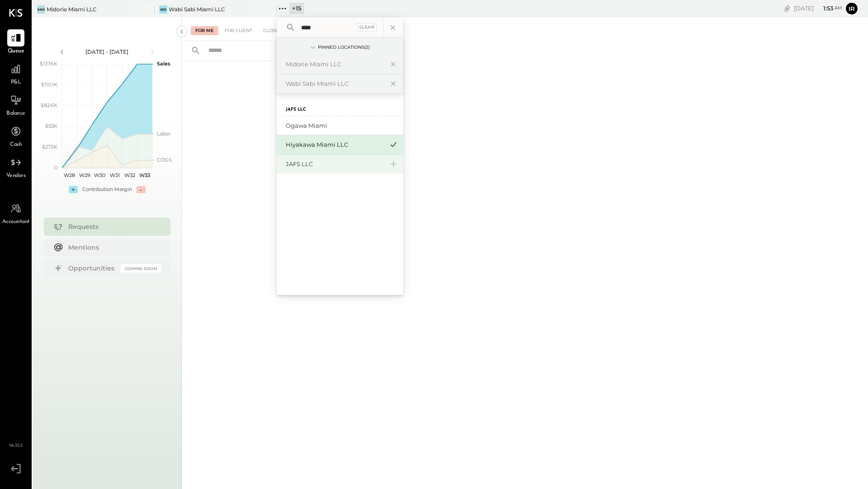
type input "****"
click at [299, 162] on div "JAFS LLC" at bounding box center [335, 164] width 98 height 9
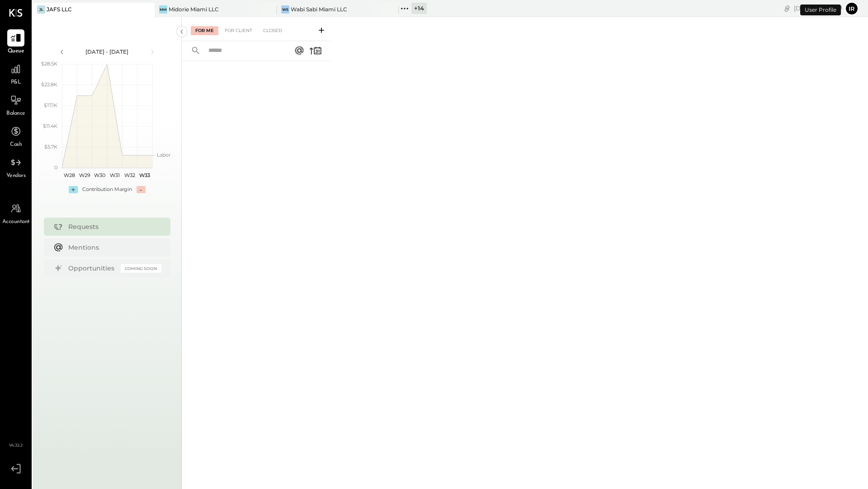
click at [17, 80] on span "P&L" at bounding box center [16, 83] width 10 height 8
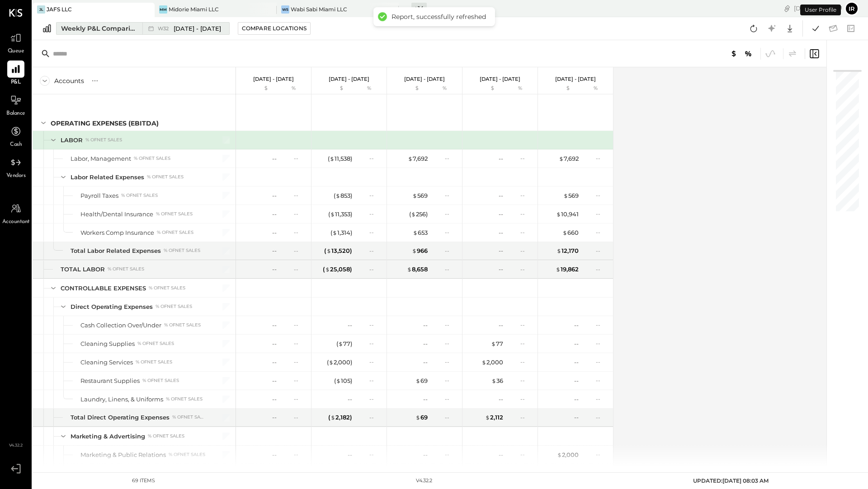
click at [87, 26] on div "Weekly P&L Comparison" at bounding box center [99, 28] width 76 height 9
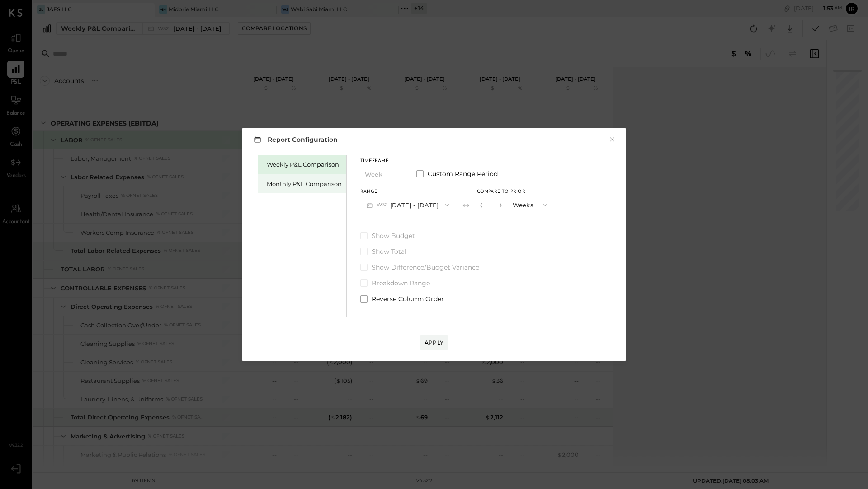
click at [279, 176] on div "Monthly P&L Comparison" at bounding box center [302, 183] width 89 height 19
click at [417, 206] on button "M08 [DATE] - [DATE]" at bounding box center [407, 205] width 95 height 17
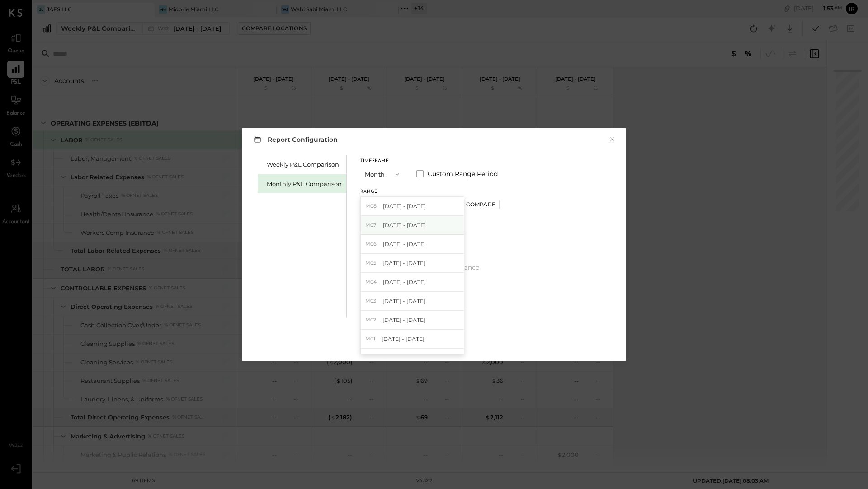
click at [417, 221] on div "M07 [DATE] - [DATE]" at bounding box center [412, 225] width 103 height 19
click at [439, 344] on div "Apply" at bounding box center [433, 343] width 19 height 8
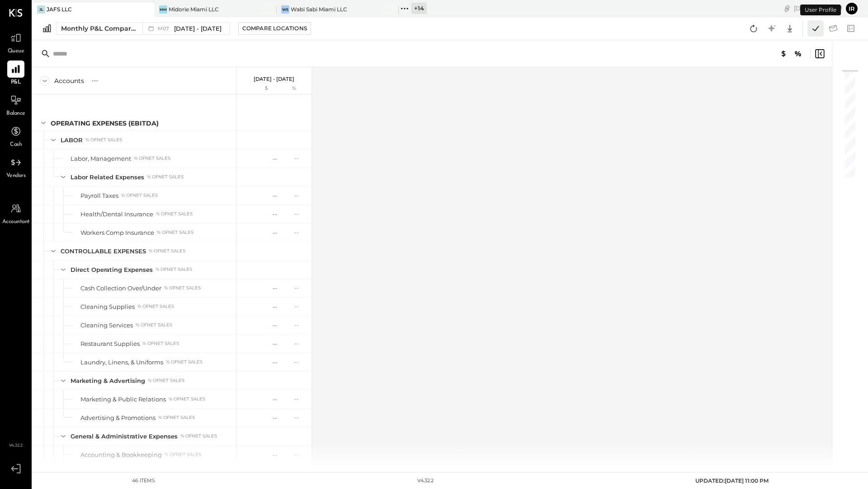
click at [815, 33] on icon at bounding box center [815, 29] width 12 height 12
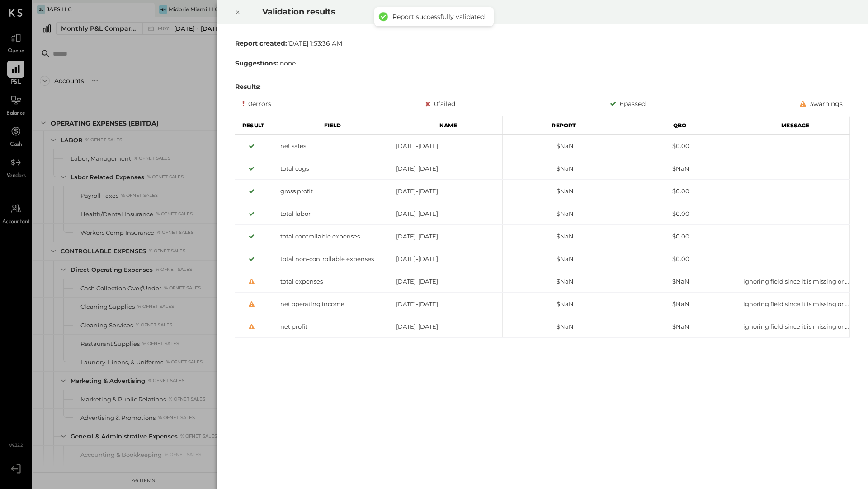
click at [240, 16] on icon at bounding box center [237, 12] width 5 height 11
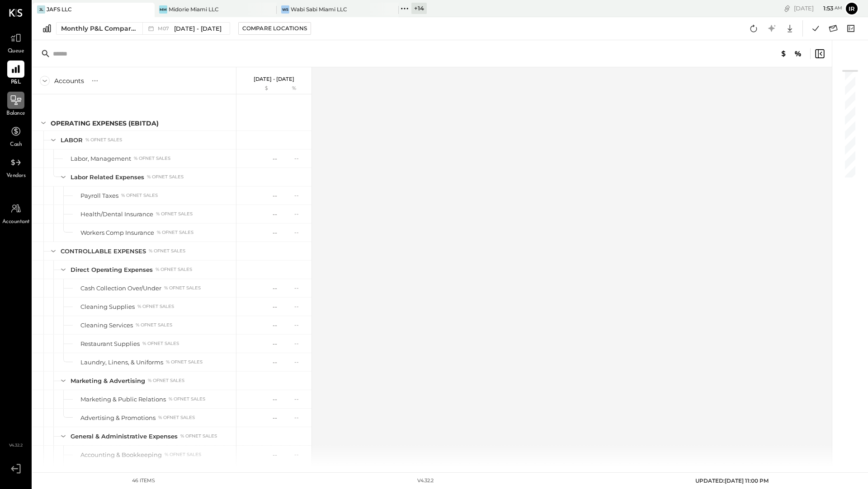
click at [16, 109] on div at bounding box center [15, 100] width 17 height 17
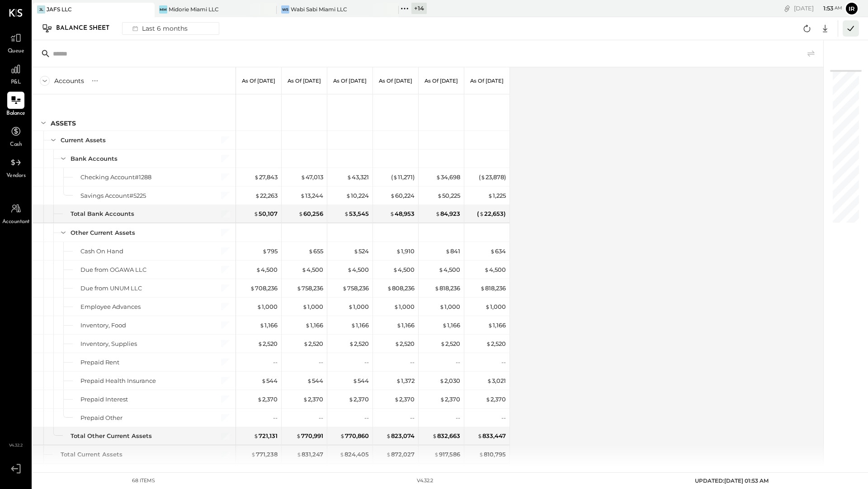
click at [849, 28] on icon at bounding box center [851, 29] width 12 height 12
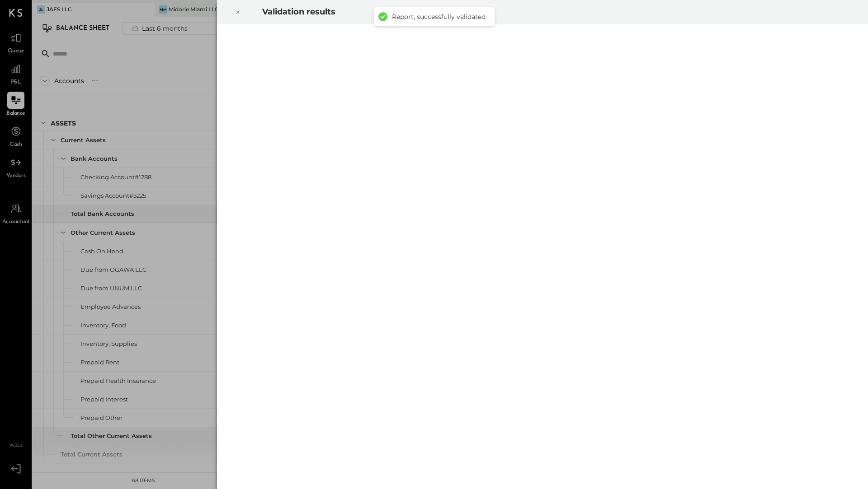
click at [236, 14] on icon at bounding box center [237, 12] width 5 height 11
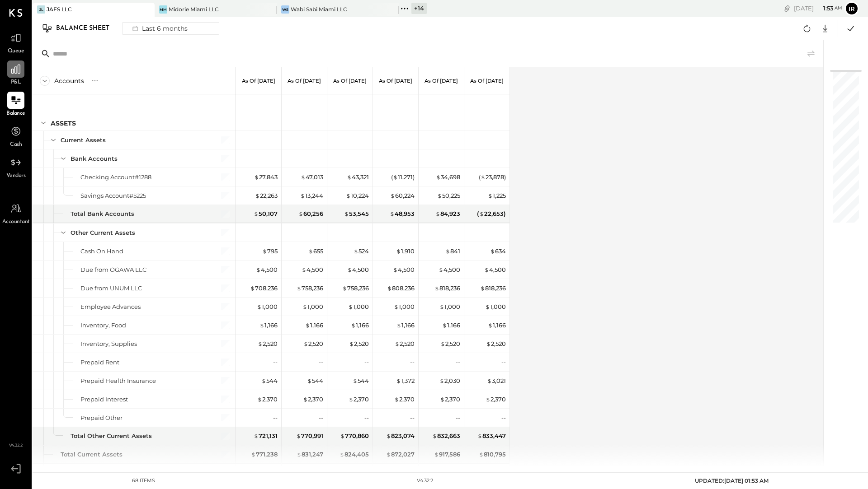
click at [18, 75] on div at bounding box center [15, 69] width 17 height 17
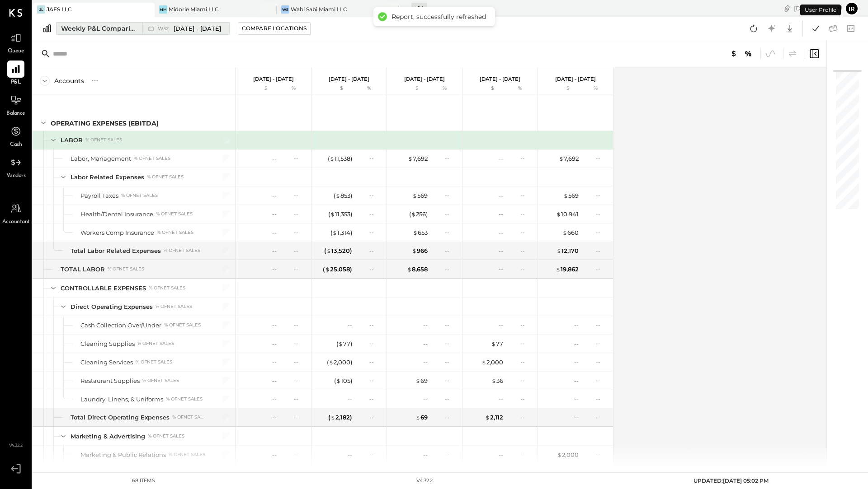
click at [81, 32] on div "Weekly P&L Comparison" at bounding box center [99, 28] width 76 height 9
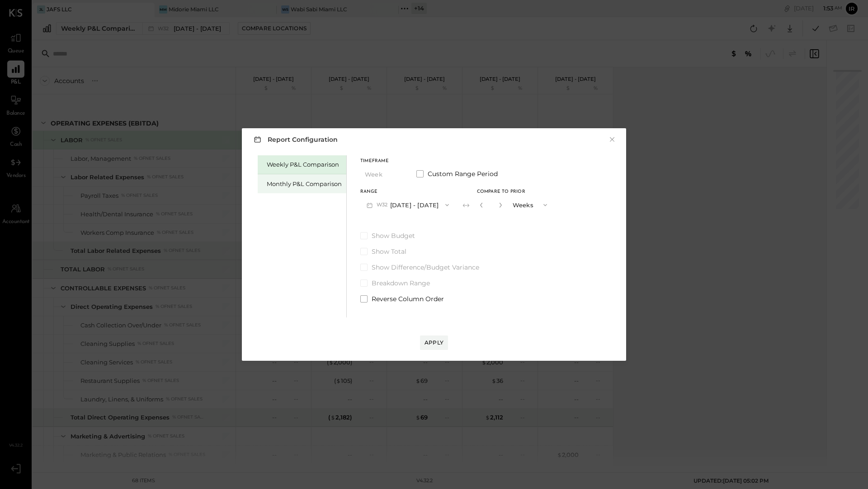
click at [273, 181] on div "Monthly P&L Comparison" at bounding box center [304, 184] width 75 height 9
click at [445, 202] on icon "button" at bounding box center [447, 205] width 7 height 7
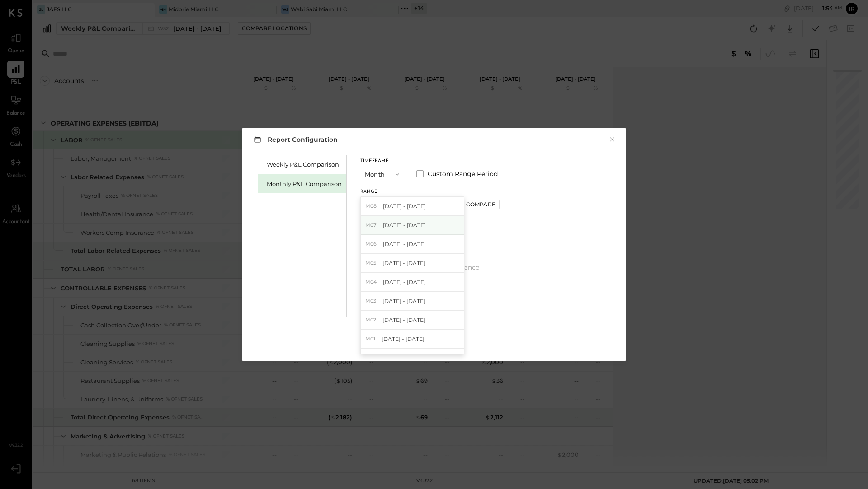
click at [420, 228] on div "M07 [DATE] - [DATE]" at bounding box center [412, 225] width 103 height 19
click at [432, 348] on button "Apply" at bounding box center [434, 343] width 28 height 14
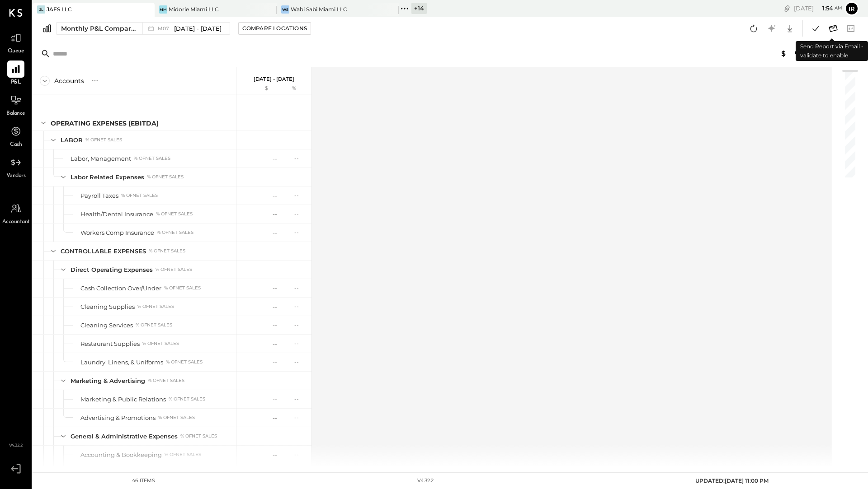
click at [836, 27] on icon at bounding box center [833, 28] width 9 height 7
click at [829, 31] on icon at bounding box center [833, 29] width 12 height 12
click at [813, 30] on icon at bounding box center [815, 28] width 6 height 5
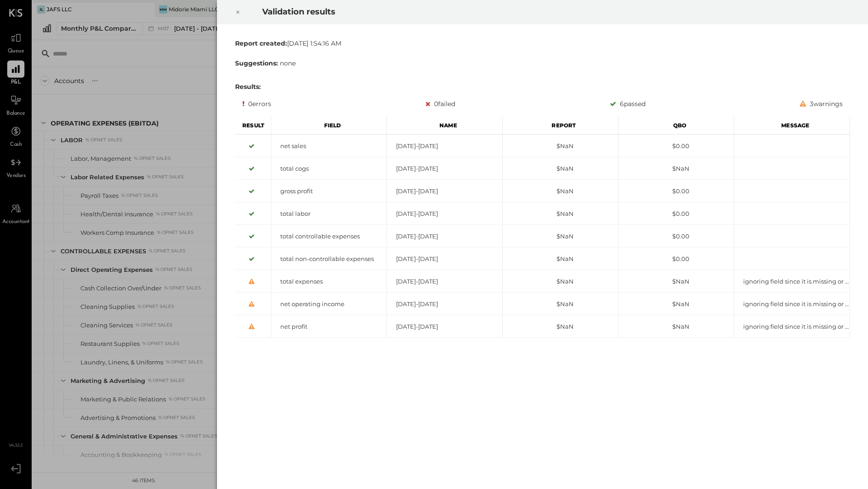
click at [239, 13] on icon at bounding box center [237, 12] width 5 height 11
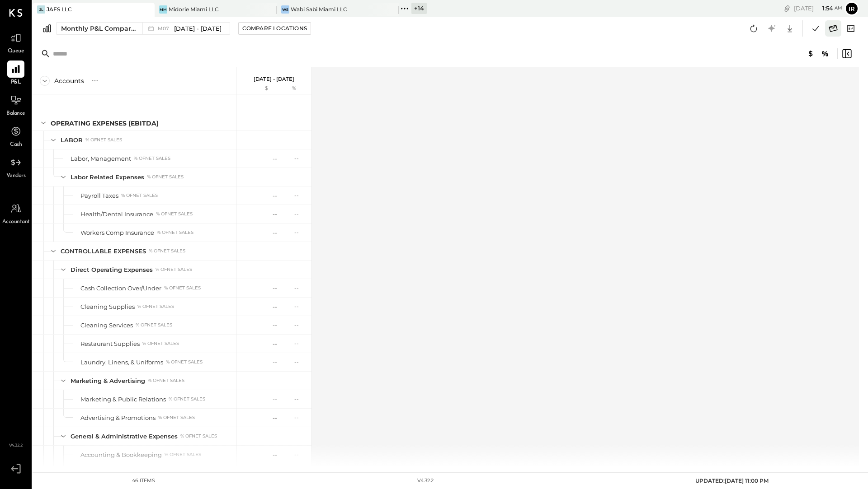
click at [834, 29] on icon at bounding box center [833, 29] width 12 height 12
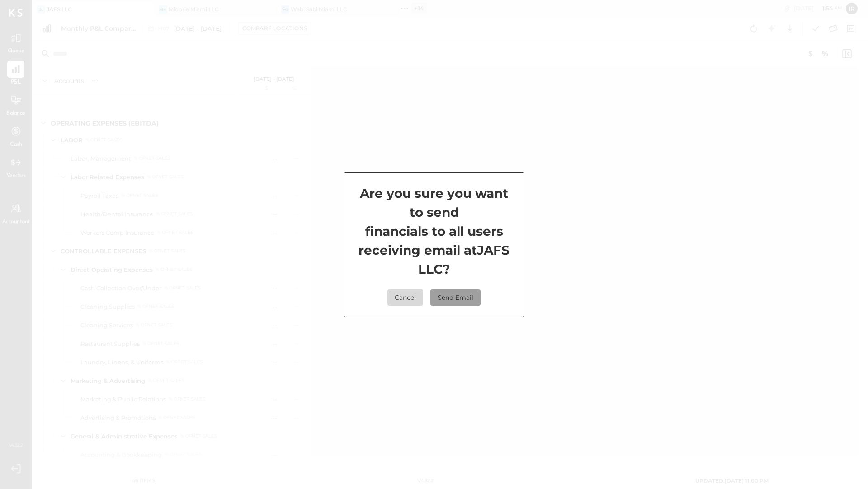
click at [447, 299] on button "Send Email" at bounding box center [455, 298] width 50 height 16
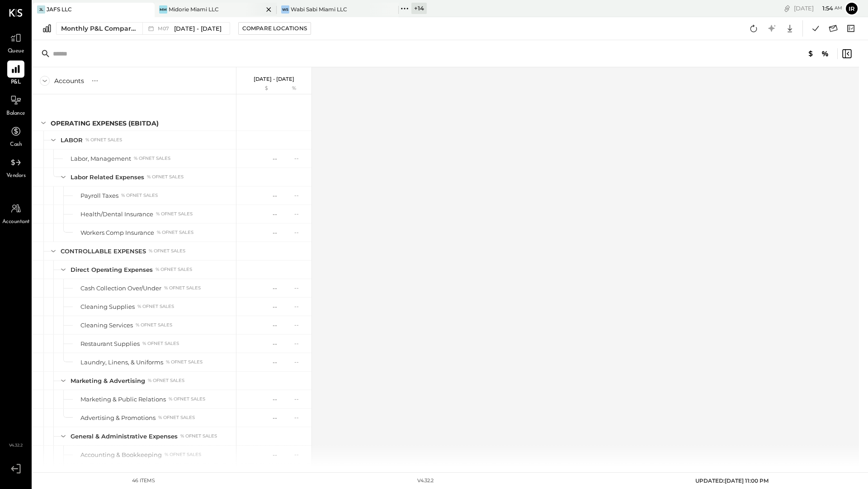
click at [189, 14] on div "MM Midorie Miami LLC" at bounding box center [216, 10] width 122 height 14
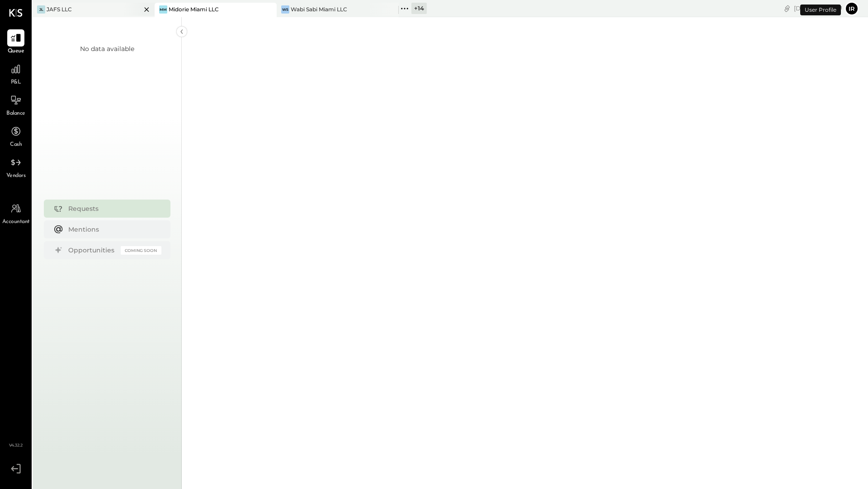
click at [146, 10] on icon at bounding box center [146, 9] width 11 height 11
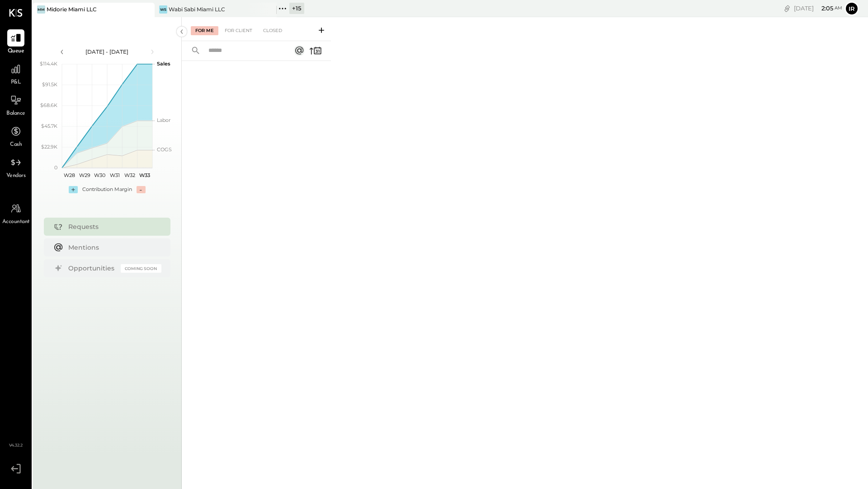
click at [298, 8] on div "+ 15" at bounding box center [296, 8] width 15 height 11
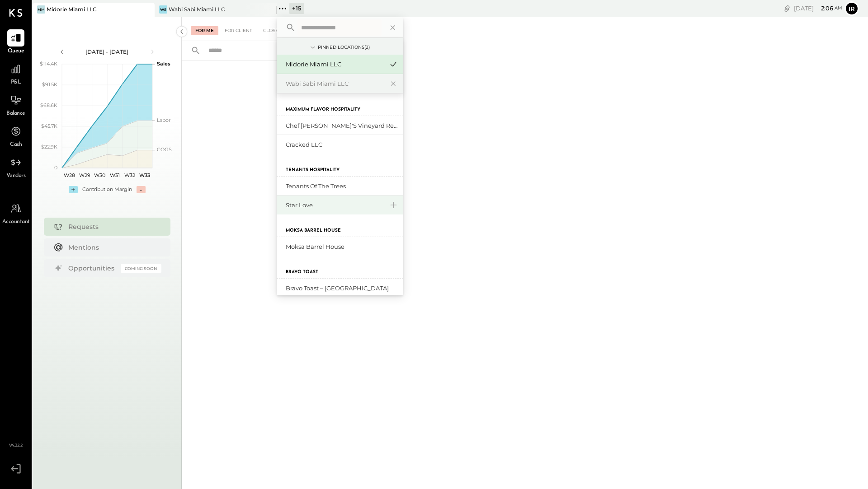
click at [301, 207] on div "Star Love" at bounding box center [335, 205] width 98 height 9
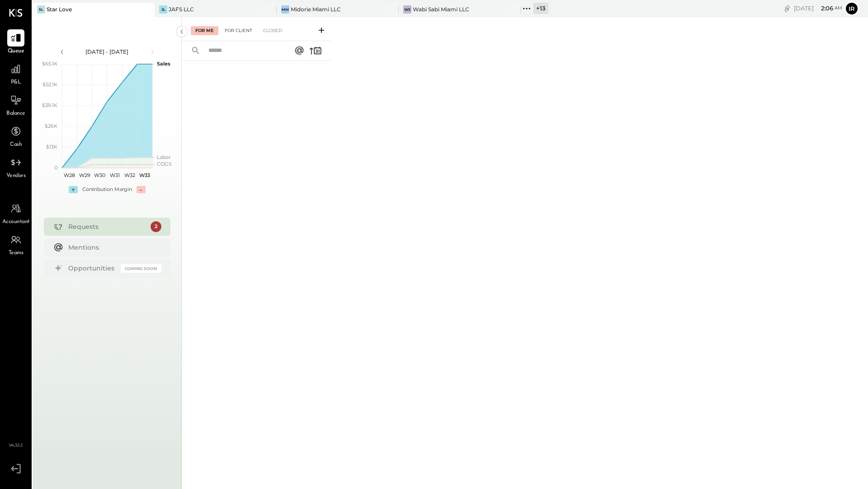
click at [232, 32] on div "For Client" at bounding box center [238, 30] width 37 height 9
click at [280, 28] on div "Closed" at bounding box center [273, 30] width 28 height 9
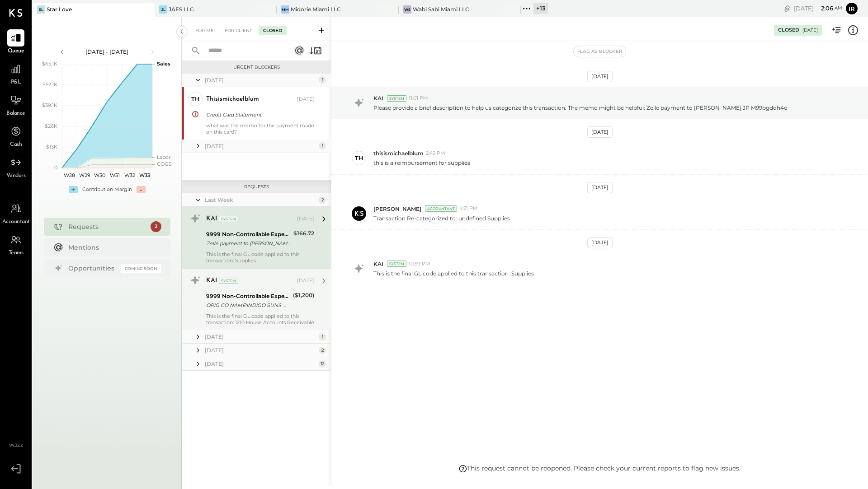
click at [227, 288] on div "KAI System [DATE] 9999 Non-Controllable Expenses:Other Income and Expenses:To b…" at bounding box center [260, 299] width 108 height 52
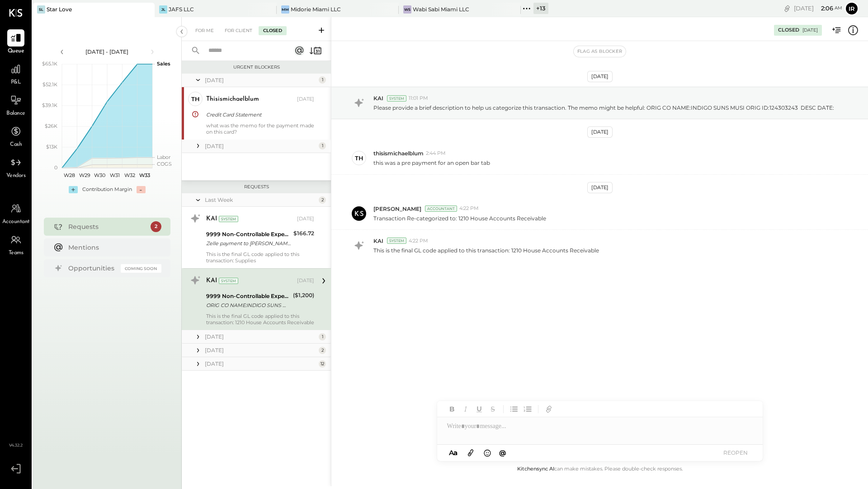
click at [297, 78] on div "[DATE]" at bounding box center [261, 80] width 112 height 8
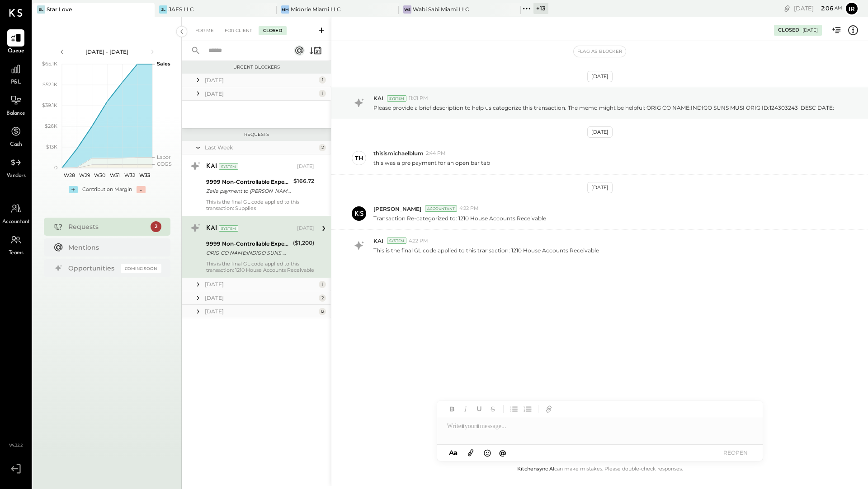
click at [107, 227] on div "Requests" at bounding box center [107, 226] width 78 height 9
click at [245, 31] on div "For Client" at bounding box center [238, 30] width 37 height 9
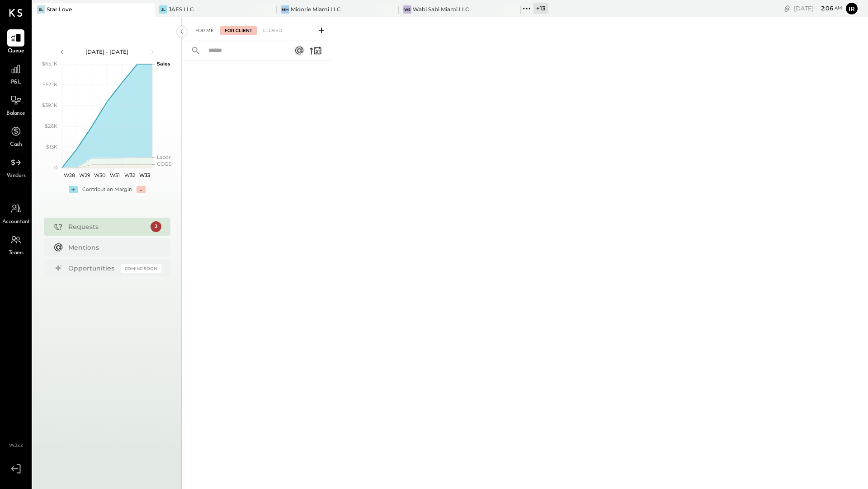
click at [201, 31] on div "For Me" at bounding box center [205, 30] width 28 height 9
click at [271, 28] on div "Closed" at bounding box center [273, 30] width 28 height 9
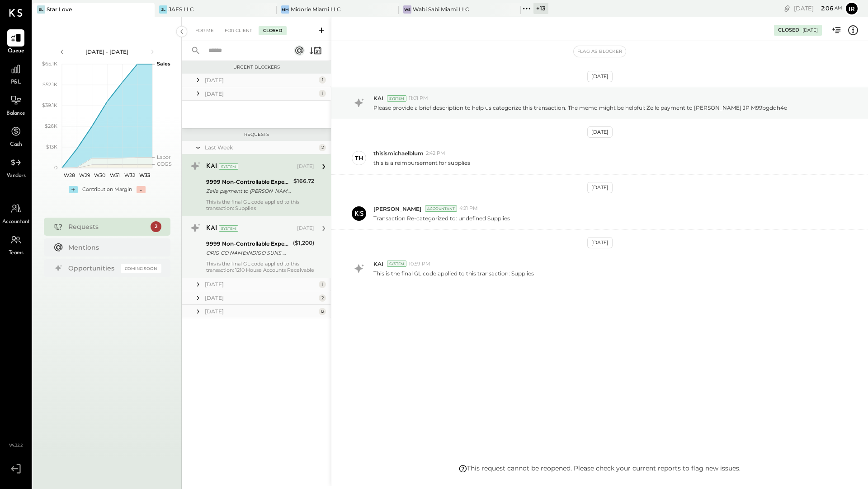
click at [259, 234] on div "KAI System [DATE]" at bounding box center [260, 228] width 108 height 13
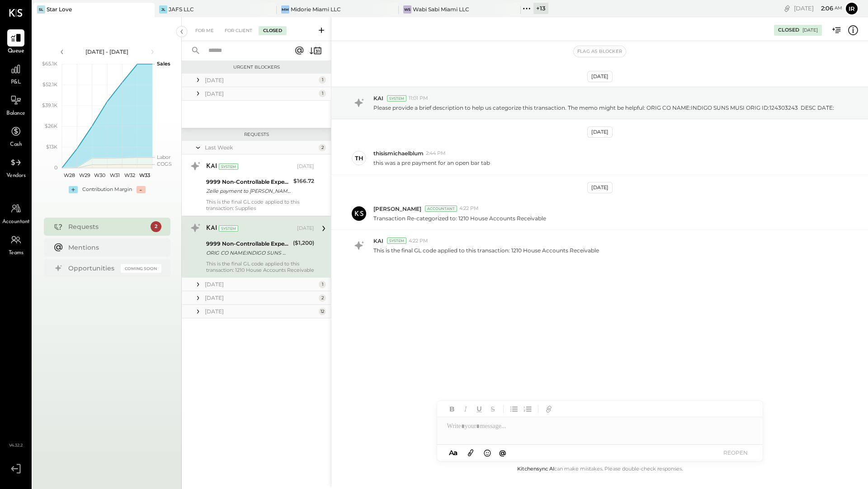
click at [237, 76] on div "[DATE]" at bounding box center [261, 80] width 112 height 8
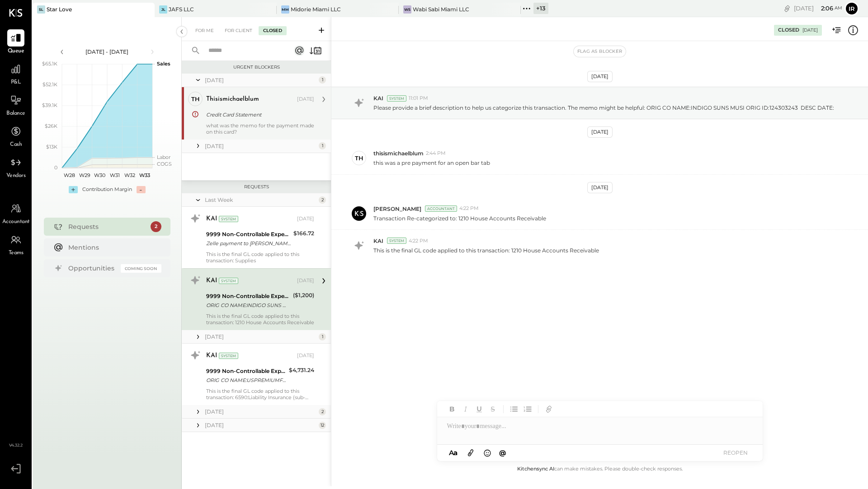
click at [240, 121] on div "thisismichaelblum [DATE] Credit Card Statement what was the memo for the paymen…" at bounding box center [260, 113] width 108 height 43
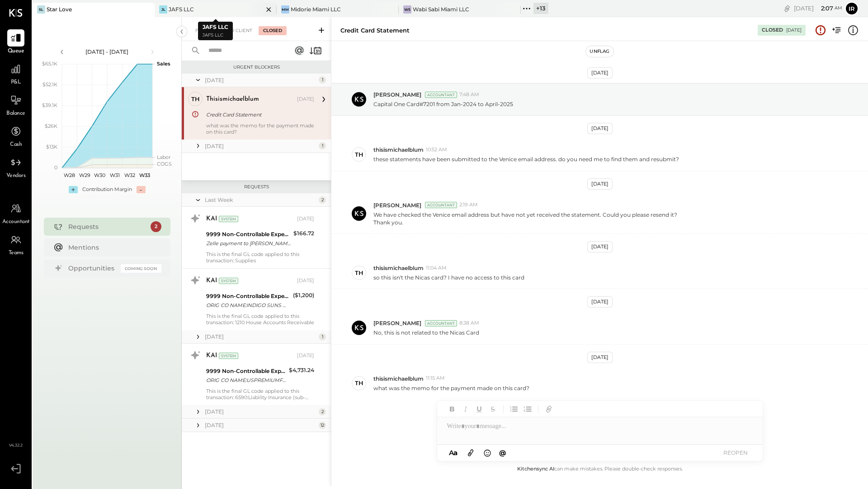
click at [185, 7] on div "JAFS LLC" at bounding box center [181, 9] width 25 height 8
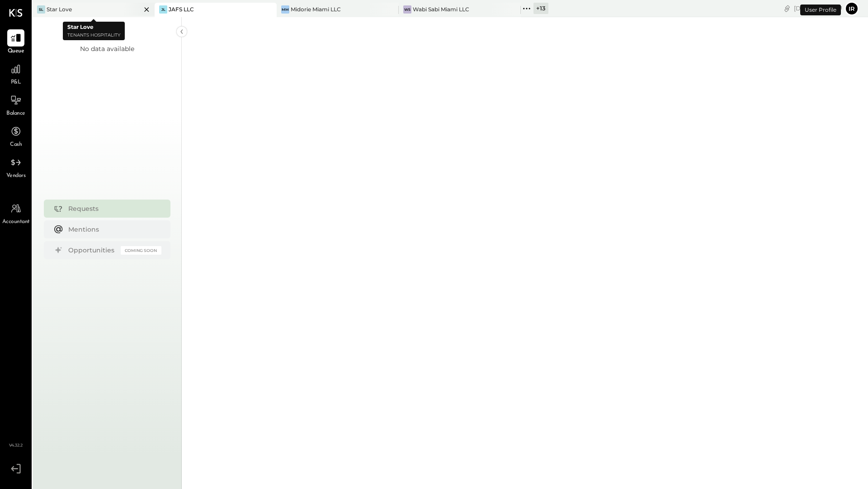
click at [147, 12] on icon at bounding box center [146, 9] width 11 height 11
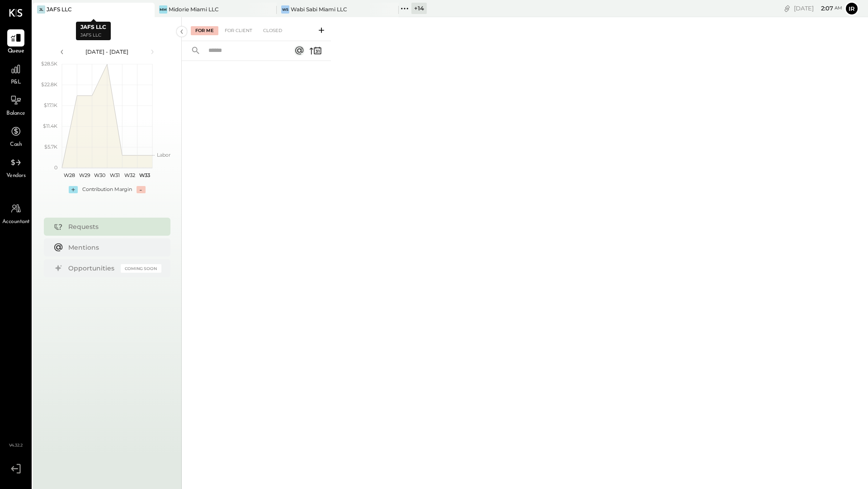
click at [145, 11] on icon at bounding box center [146, 9] width 11 height 11
click at [296, 11] on div "+ 15" at bounding box center [296, 8] width 15 height 11
